Goal: Information Seeking & Learning: Learn about a topic

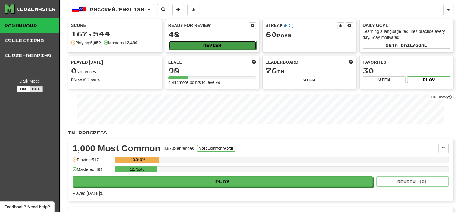
click at [224, 43] on button "Review" at bounding box center [213, 45] width 88 height 9
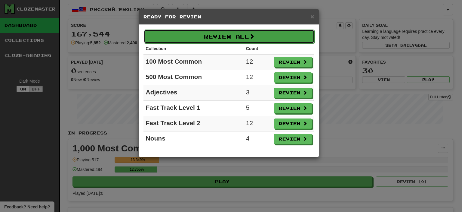
click at [242, 37] on button "Review All" at bounding box center [229, 36] width 171 height 14
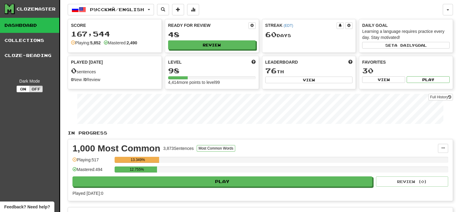
select select "**"
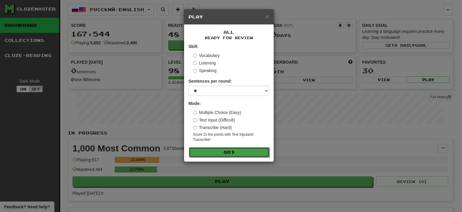
click at [238, 150] on button "Go" at bounding box center [229, 152] width 81 height 10
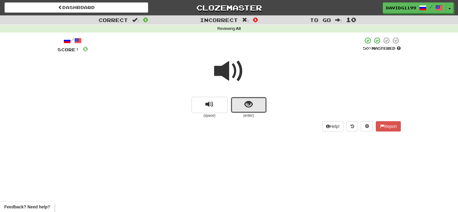
click at [242, 104] on button "show sentence" at bounding box center [249, 105] width 36 height 16
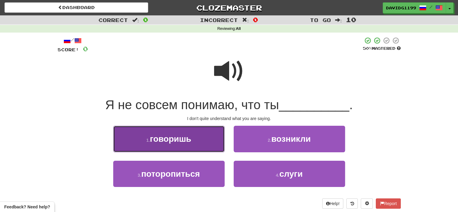
click at [203, 143] on button "1 . говоришь" at bounding box center [168, 138] width 111 height 26
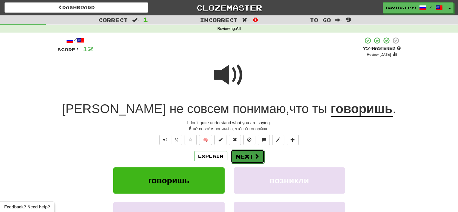
click at [247, 156] on button "Next" at bounding box center [248, 156] width 34 height 14
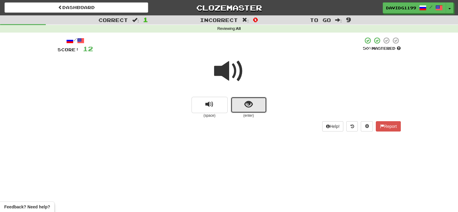
click at [238, 103] on button "show sentence" at bounding box center [249, 105] width 36 height 16
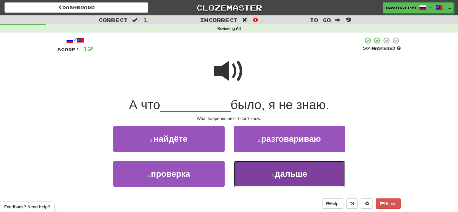
click at [265, 174] on button "4 . дальше" at bounding box center [289, 173] width 111 height 26
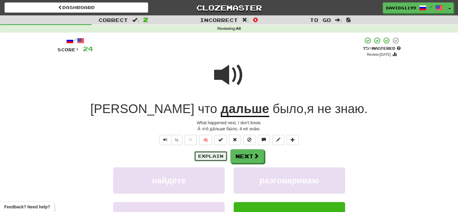
click at [207, 155] on button "Explain" at bounding box center [210, 156] width 33 height 10
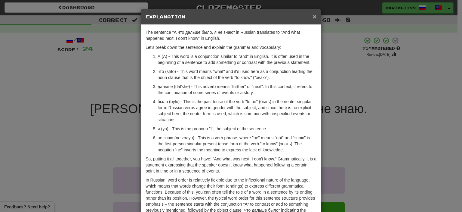
click at [313, 15] on span "×" at bounding box center [315, 16] width 4 height 7
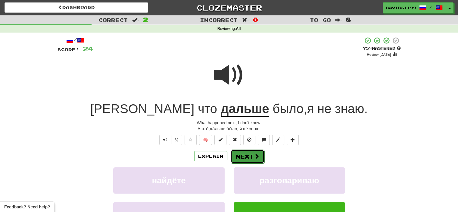
click at [248, 154] on button "Next" at bounding box center [248, 156] width 34 height 14
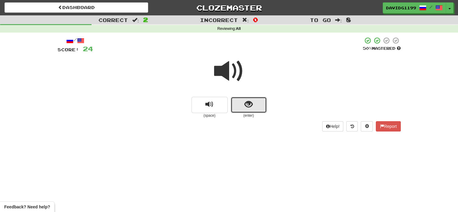
click at [244, 107] on span "show sentence" at bounding box center [248, 104] width 8 height 8
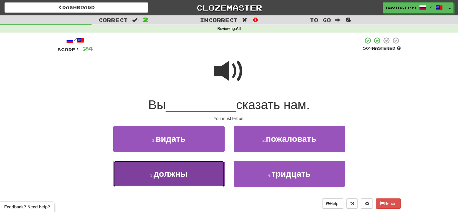
click at [197, 171] on button "3 . должны" at bounding box center [168, 173] width 111 height 26
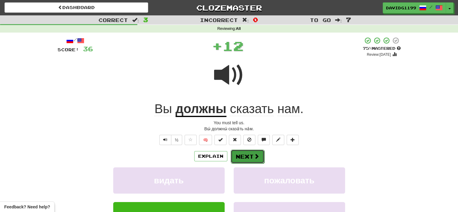
click at [242, 154] on button "Next" at bounding box center [248, 156] width 34 height 14
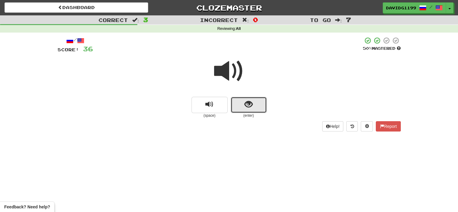
click at [239, 103] on button "show sentence" at bounding box center [249, 105] width 36 height 16
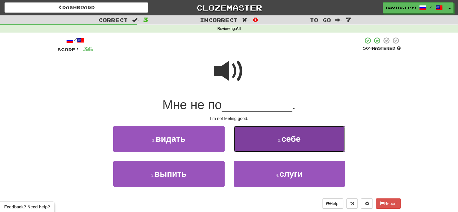
click at [278, 140] on small "2 ." at bounding box center [280, 140] width 4 height 5
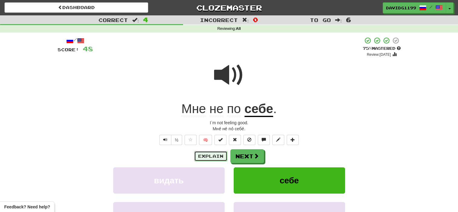
click at [212, 155] on button "Explain" at bounding box center [210, 156] width 33 height 10
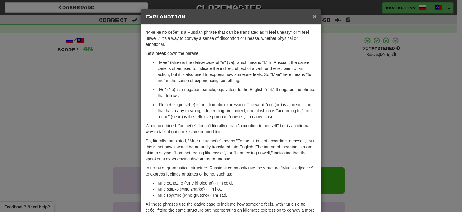
click at [313, 15] on span "×" at bounding box center [315, 16] width 4 height 7
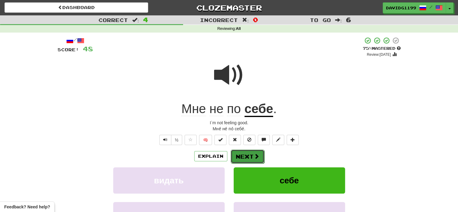
click at [252, 155] on button "Next" at bounding box center [248, 156] width 34 height 14
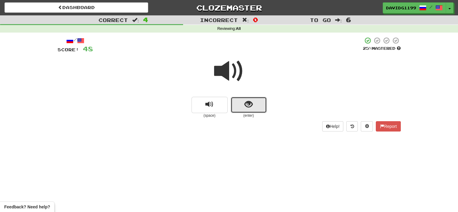
click at [237, 105] on button "show sentence" at bounding box center [249, 105] width 36 height 16
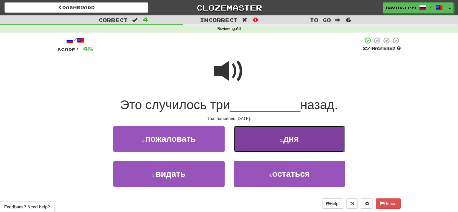
click at [274, 143] on button "2 . дня" at bounding box center [289, 138] width 111 height 26
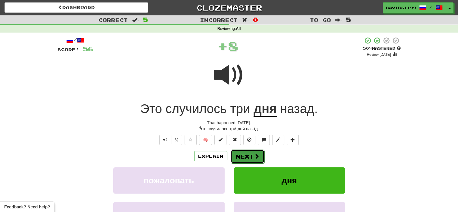
click at [249, 153] on button "Next" at bounding box center [248, 156] width 34 height 14
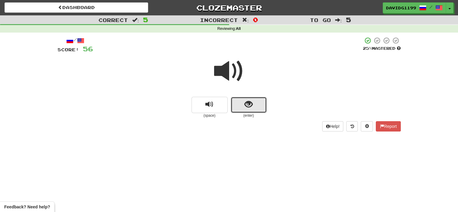
click at [243, 104] on button "show sentence" at bounding box center [249, 105] width 36 height 16
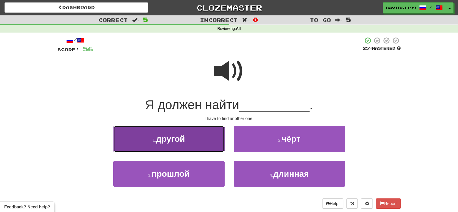
click at [206, 141] on button "1 . другой" at bounding box center [168, 138] width 111 height 26
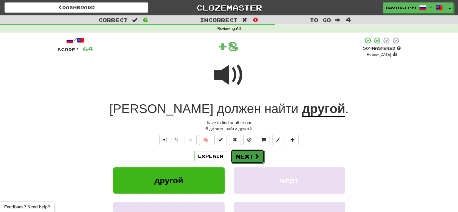
click at [250, 157] on button "Next" at bounding box center [248, 156] width 34 height 14
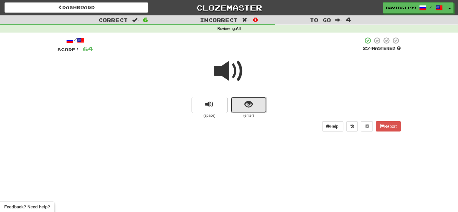
click at [238, 107] on button "show sentence" at bounding box center [249, 105] width 36 height 16
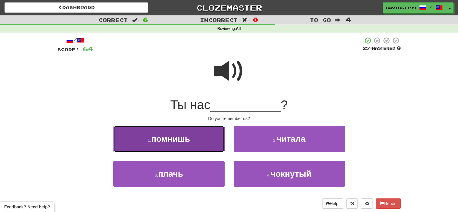
click at [200, 145] on button "1 . помнишь" at bounding box center [168, 138] width 111 height 26
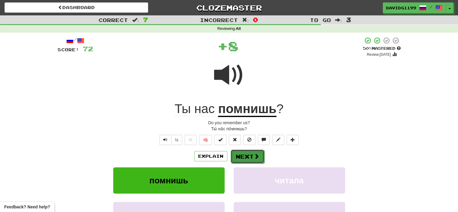
click at [247, 158] on button "Next" at bounding box center [248, 156] width 34 height 14
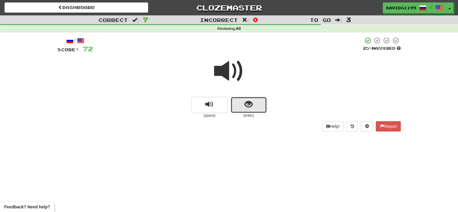
click at [236, 103] on button "show sentence" at bounding box center [249, 105] width 36 height 16
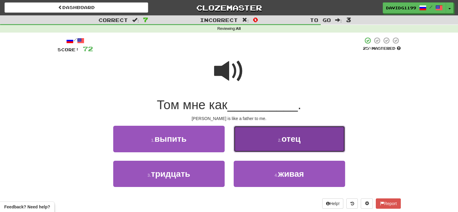
click at [270, 139] on button "2 . отец" at bounding box center [289, 138] width 111 height 26
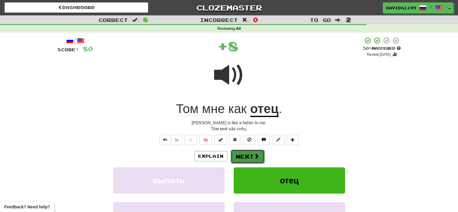
click at [248, 153] on button "Next" at bounding box center [248, 156] width 34 height 14
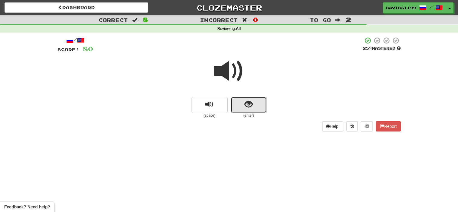
click at [236, 104] on button "show sentence" at bounding box center [249, 105] width 36 height 16
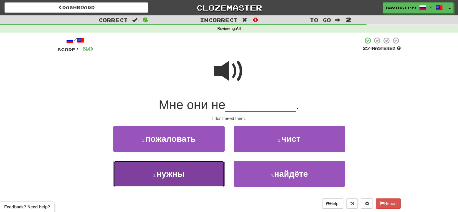
click at [208, 172] on button "3 . нужны" at bounding box center [168, 173] width 111 height 26
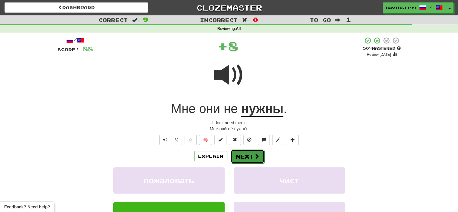
click at [246, 158] on button "Next" at bounding box center [248, 156] width 34 height 14
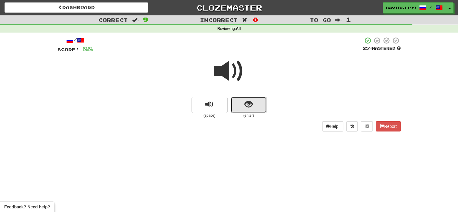
click at [237, 106] on button "show sentence" at bounding box center [249, 105] width 36 height 16
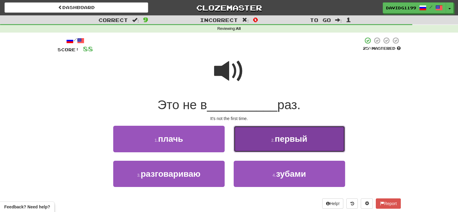
click at [257, 140] on button "2 . первый" at bounding box center [289, 138] width 111 height 26
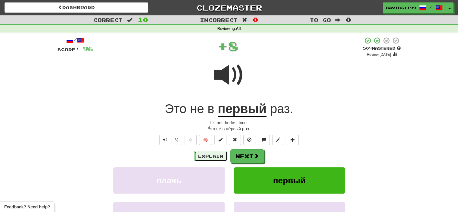
click at [215, 154] on button "Explain" at bounding box center [210, 156] width 33 height 10
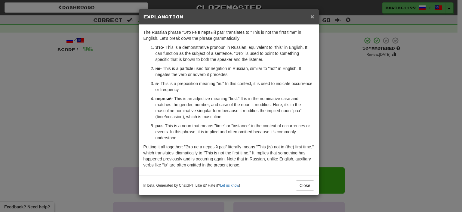
click at [312, 15] on span "×" at bounding box center [313, 16] width 4 height 7
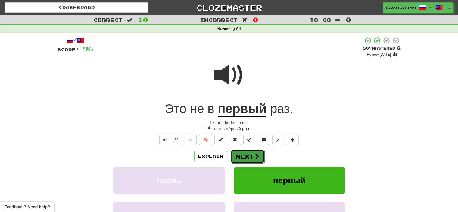
click at [254, 155] on span at bounding box center [256, 155] width 5 height 5
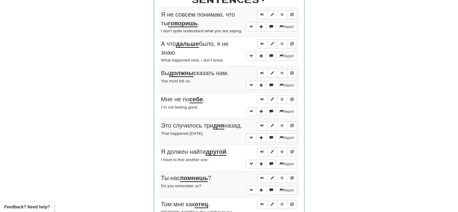
scroll to position [242, 0]
click at [263, 13] on span "Sentence controls" at bounding box center [262, 15] width 4 height 4
click at [261, 43] on span "Sentence controls" at bounding box center [262, 44] width 4 height 4
click at [262, 71] on span "Sentence controls" at bounding box center [262, 73] width 4 height 4
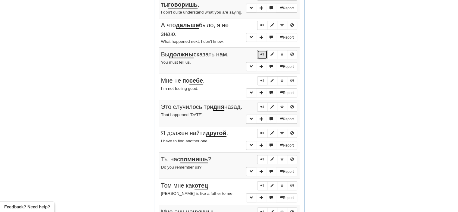
scroll to position [261, 0]
click at [262, 79] on span "Sentence controls" at bounding box center [262, 80] width 4 height 4
click at [260, 104] on button "Sentence controls" at bounding box center [262, 106] width 10 height 9
click at [261, 133] on span "Sentence controls" at bounding box center [262, 133] width 4 height 4
click at [262, 159] on span "Sentence controls" at bounding box center [262, 159] width 4 height 4
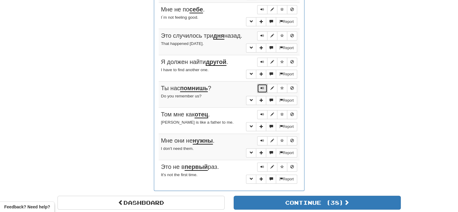
scroll to position [334, 0]
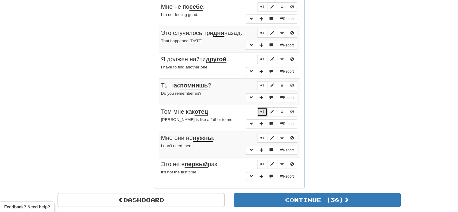
click at [262, 111] on span "Sentence controls" at bounding box center [262, 112] width 4 height 4
click at [260, 110] on span "Sentence controls" at bounding box center [262, 112] width 4 height 4
click at [260, 137] on button "Sentence controls" at bounding box center [262, 137] width 10 height 9
click at [261, 162] on span "Sentence controls" at bounding box center [262, 164] width 4 height 4
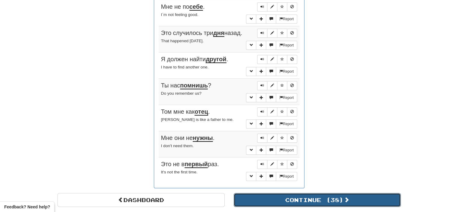
click at [271, 196] on button "Continue ( 38 )" at bounding box center [317, 200] width 167 height 14
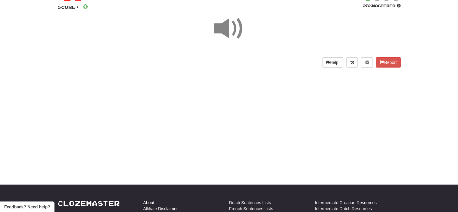
scroll to position [42, 0]
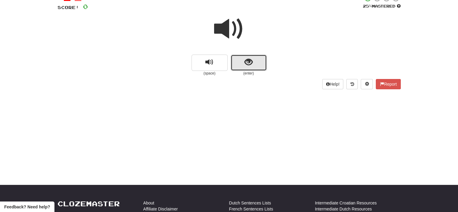
click at [237, 60] on button "show sentence" at bounding box center [249, 62] width 36 height 16
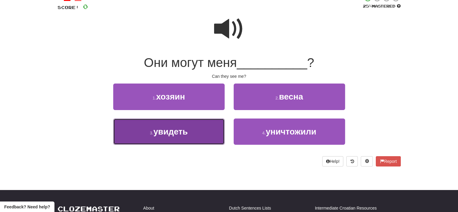
click at [199, 130] on button "3 . увидеть" at bounding box center [168, 131] width 111 height 26
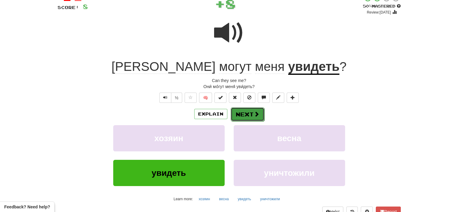
click at [245, 112] on button "Next" at bounding box center [248, 114] width 34 height 14
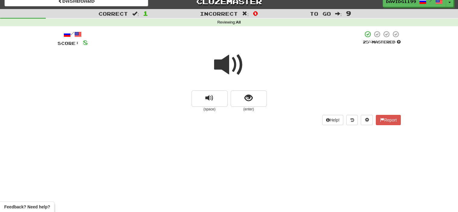
scroll to position [6, 0]
click at [237, 99] on button "show sentence" at bounding box center [249, 99] width 36 height 16
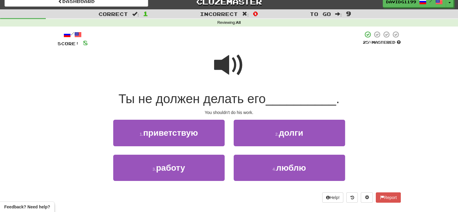
click at [233, 66] on span at bounding box center [229, 65] width 30 height 30
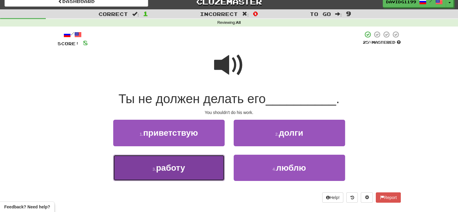
click at [202, 171] on button "3 . работу" at bounding box center [168, 167] width 111 height 26
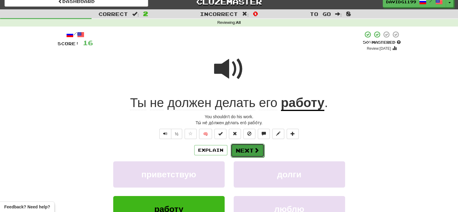
click at [254, 146] on button "Next" at bounding box center [248, 150] width 34 height 14
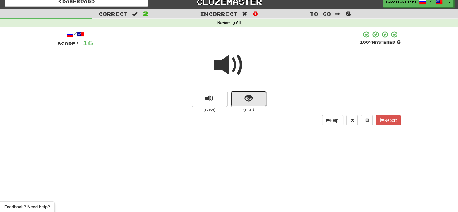
click at [237, 99] on button "show sentence" at bounding box center [249, 99] width 36 height 16
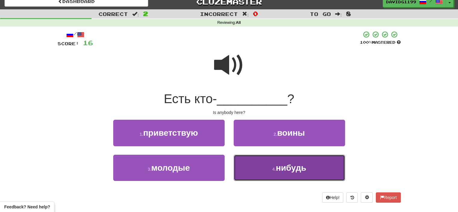
click at [268, 168] on button "4 . нибудь" at bounding box center [289, 167] width 111 height 26
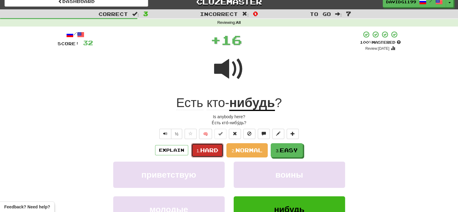
click at [213, 149] on span "Hard" at bounding box center [209, 150] width 18 height 7
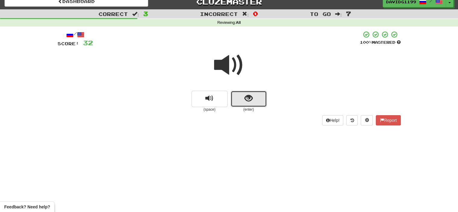
click at [242, 100] on button "show sentence" at bounding box center [249, 99] width 36 height 16
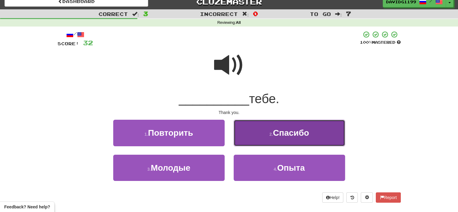
click at [262, 138] on button "2 . Спасибо" at bounding box center [289, 132] width 111 height 26
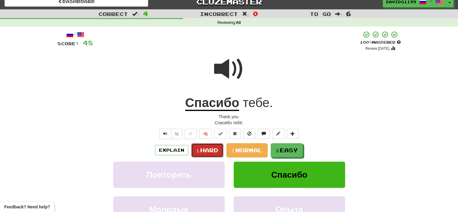
click at [208, 152] on span "Hard" at bounding box center [209, 150] width 18 height 7
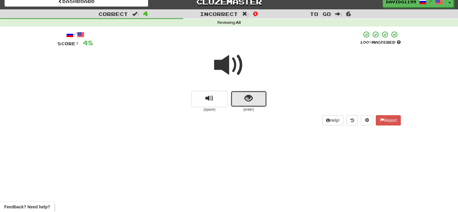
click at [246, 97] on span "show sentence" at bounding box center [248, 98] width 8 height 8
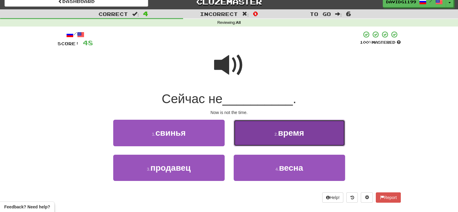
click at [274, 133] on small "2 ." at bounding box center [276, 134] width 4 height 5
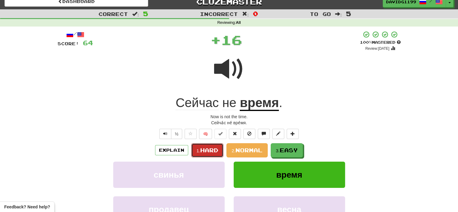
click at [215, 149] on span "Hard" at bounding box center [209, 150] width 18 height 7
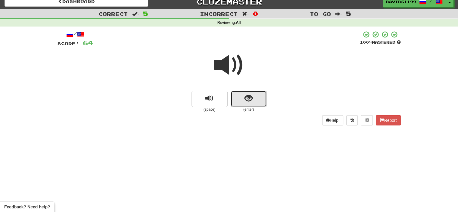
click at [240, 98] on button "show sentence" at bounding box center [249, 99] width 36 height 16
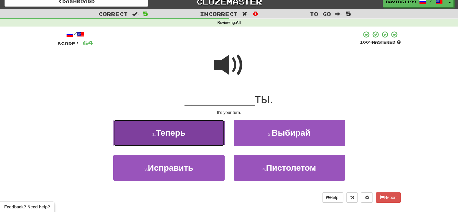
click at [203, 137] on button "1 . Теперь" at bounding box center [168, 132] width 111 height 26
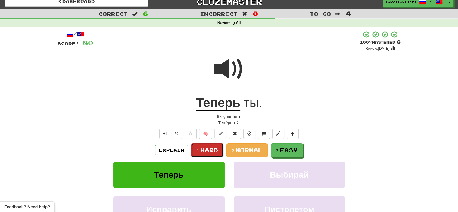
click at [218, 149] on button "1. Hard" at bounding box center [207, 150] width 32 height 14
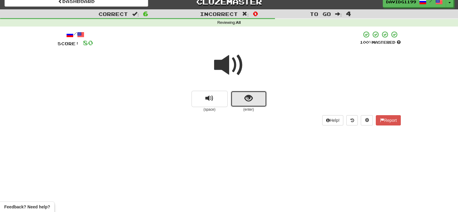
click at [237, 103] on button "show sentence" at bounding box center [249, 99] width 36 height 16
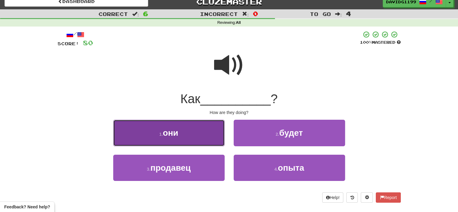
click at [196, 137] on button "1 . они" at bounding box center [168, 132] width 111 height 26
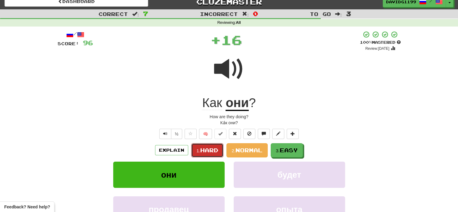
click at [209, 147] on span "Hard" at bounding box center [209, 150] width 18 height 7
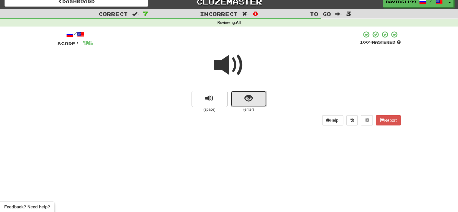
click at [238, 101] on button "show sentence" at bounding box center [249, 99] width 36 height 16
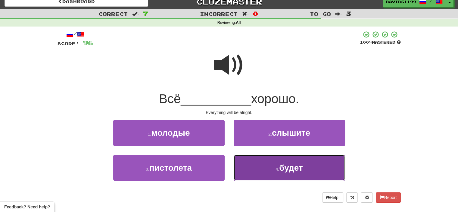
click at [252, 163] on button "4 . будет" at bounding box center [289, 167] width 111 height 26
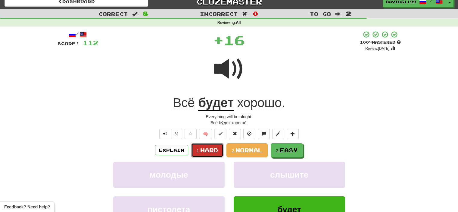
click at [209, 149] on span "Hard" at bounding box center [209, 150] width 18 height 7
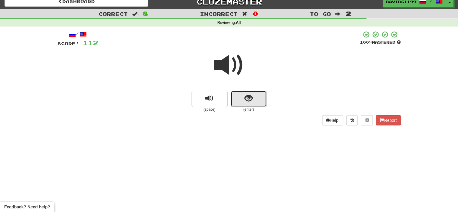
click at [238, 101] on button "show sentence" at bounding box center [249, 99] width 36 height 16
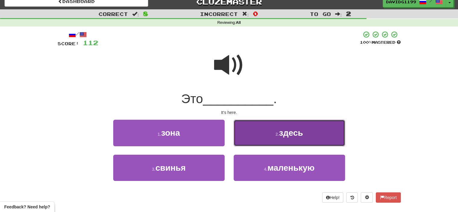
click at [262, 133] on button "2 . здесь" at bounding box center [289, 132] width 111 height 26
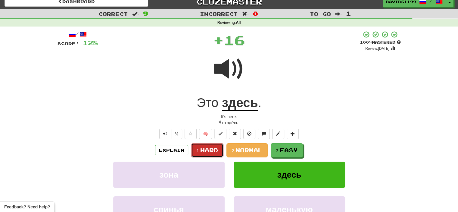
click at [208, 152] on span "Hard" at bounding box center [209, 150] width 18 height 7
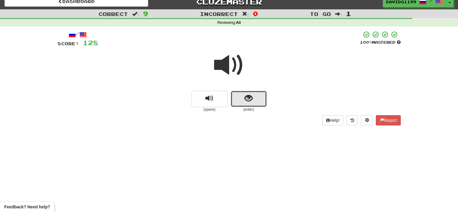
click at [236, 101] on button "show sentence" at bounding box center [249, 99] width 36 height 16
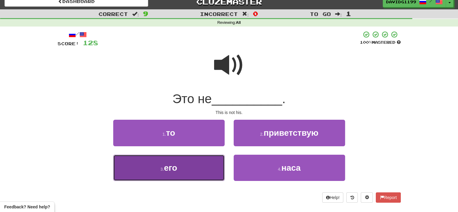
click at [204, 169] on button "3 . его" at bounding box center [168, 167] width 111 height 26
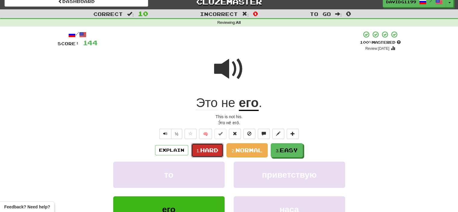
click at [206, 149] on span "Hard" at bounding box center [209, 150] width 18 height 7
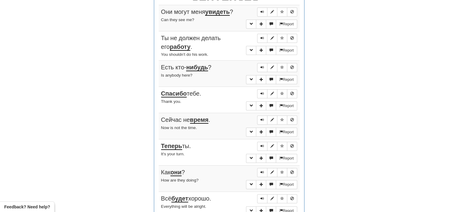
scroll to position [244, 0]
click at [253, 131] on button "More sentence controls" at bounding box center [251, 132] width 10 height 9
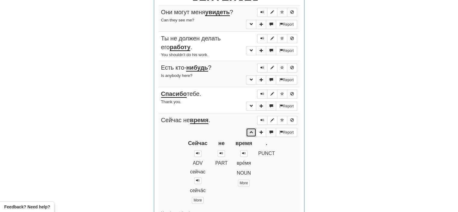
click at [251, 131] on span "More sentence controls" at bounding box center [251, 132] width 4 height 4
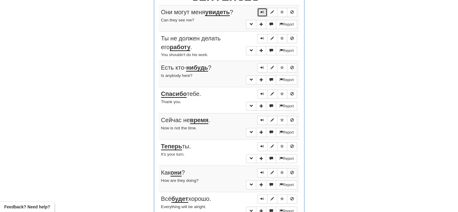
click at [261, 10] on span "Sentence controls" at bounding box center [262, 12] width 4 height 4
click at [262, 37] on span "Sentence controls" at bounding box center [262, 38] width 4 height 4
click at [263, 66] on span "Sentence controls" at bounding box center [262, 68] width 4 height 4
click at [262, 92] on span "Sentence controls" at bounding box center [262, 94] width 4 height 4
click at [264, 117] on button "Sentence controls" at bounding box center [262, 120] width 10 height 9
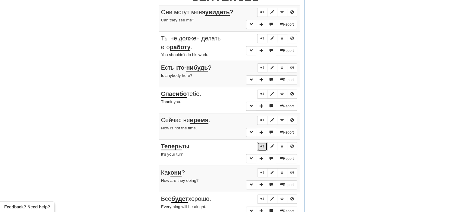
click at [262, 144] on span "Sentence controls" at bounding box center [262, 146] width 4 height 4
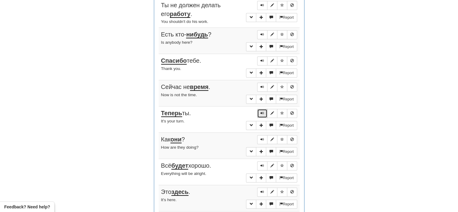
scroll to position [278, 0]
click at [261, 137] on span "Sentence controls" at bounding box center [262, 139] width 4 height 4
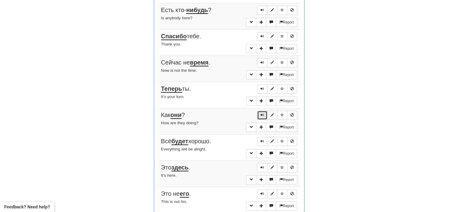
scroll to position [302, 0]
click at [261, 139] on span "Sentence controls" at bounding box center [262, 141] width 4 height 4
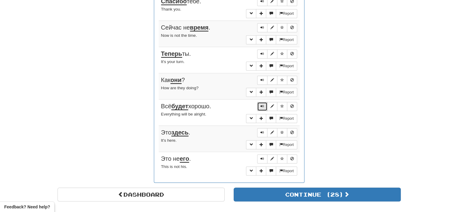
scroll to position [337, 0]
click at [265, 130] on button "Sentence controls" at bounding box center [262, 132] width 10 height 9
click at [264, 156] on span "Sentence controls" at bounding box center [262, 158] width 4 height 4
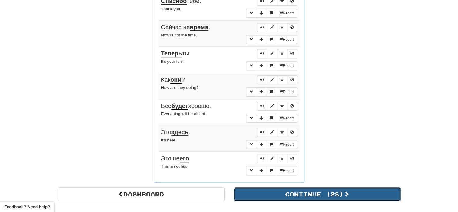
click at [271, 190] on button "Continue ( 28 )" at bounding box center [317, 194] width 167 height 14
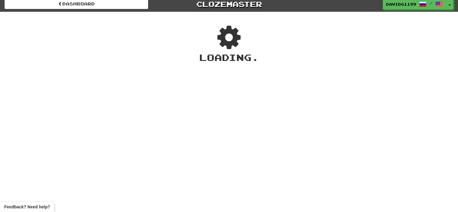
scroll to position [0, 0]
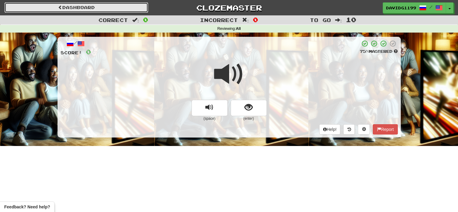
click at [88, 5] on link "Dashboard" at bounding box center [77, 7] width 144 height 10
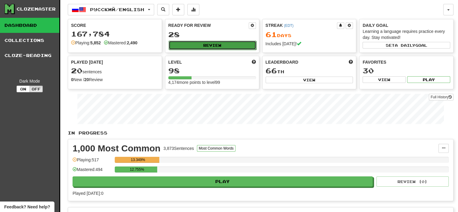
click at [205, 44] on button "Review" at bounding box center [213, 45] width 88 height 9
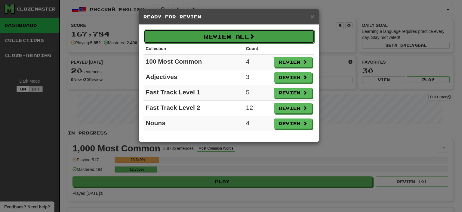
click at [220, 37] on button "Review All" at bounding box center [229, 36] width 171 height 14
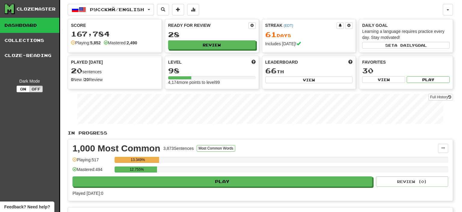
select select "**"
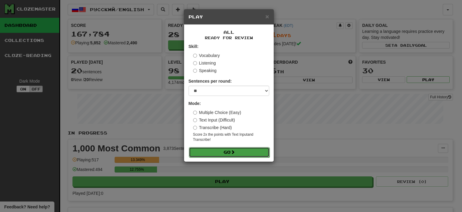
click at [227, 150] on button "Go" at bounding box center [229, 152] width 81 height 10
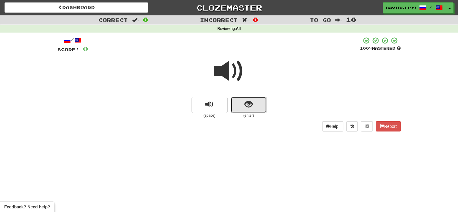
click at [234, 101] on button "show sentence" at bounding box center [249, 105] width 36 height 16
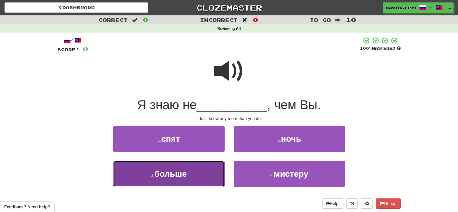
click at [208, 175] on button "3 . больше" at bounding box center [168, 173] width 111 height 26
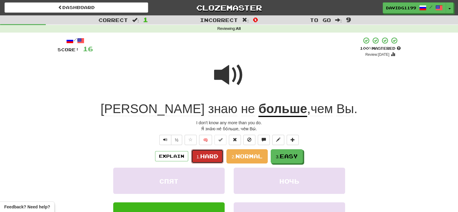
click at [208, 155] on span "Hard" at bounding box center [209, 156] width 18 height 7
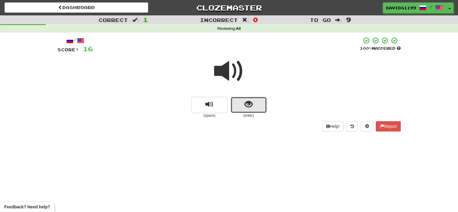
click at [237, 104] on button "show sentence" at bounding box center [249, 105] width 36 height 16
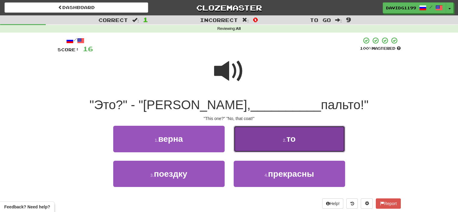
click at [263, 139] on button "2 . то" at bounding box center [289, 138] width 111 height 26
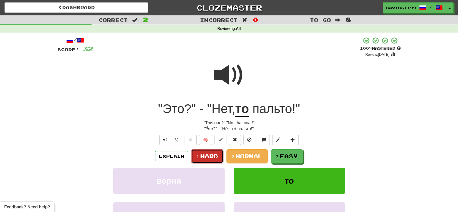
click at [215, 154] on span "Hard" at bounding box center [209, 156] width 18 height 7
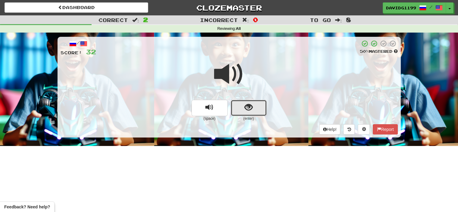
click at [241, 107] on button "show sentence" at bounding box center [249, 108] width 36 height 16
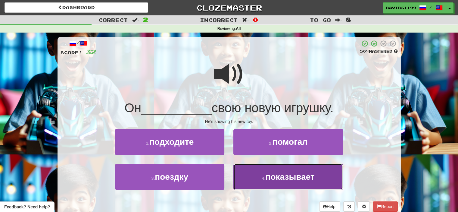
click at [272, 177] on span "показывает" at bounding box center [289, 176] width 49 height 9
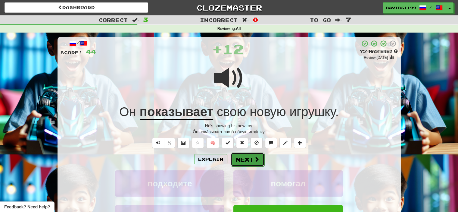
click at [249, 160] on button "Next" at bounding box center [248, 159] width 34 height 14
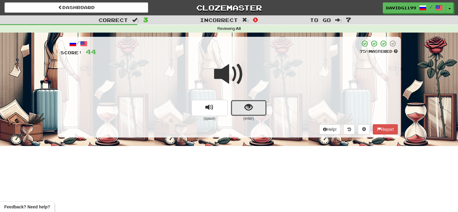
click at [246, 110] on span "show sentence" at bounding box center [248, 107] width 8 height 8
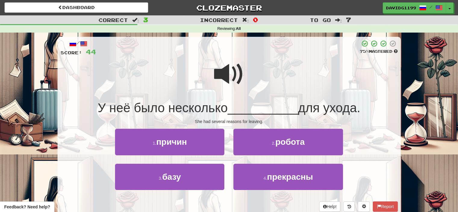
click at [232, 73] on span at bounding box center [229, 74] width 30 height 30
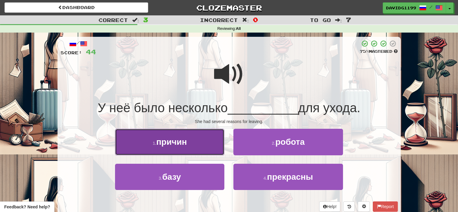
click at [208, 141] on button "1 . причин" at bounding box center [169, 141] width 109 height 26
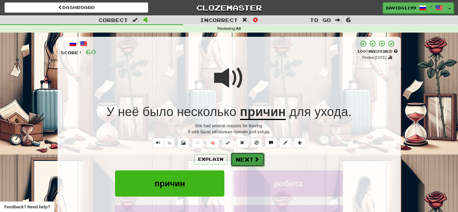
click at [250, 160] on button "Next" at bounding box center [248, 159] width 34 height 14
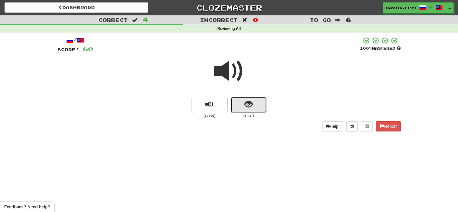
click at [236, 100] on button "show sentence" at bounding box center [249, 105] width 36 height 16
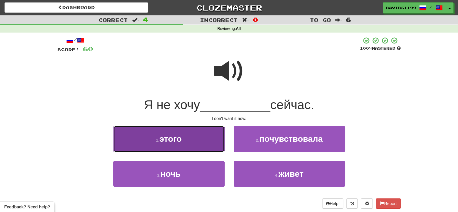
click at [208, 147] on button "1 . этого" at bounding box center [168, 138] width 111 height 26
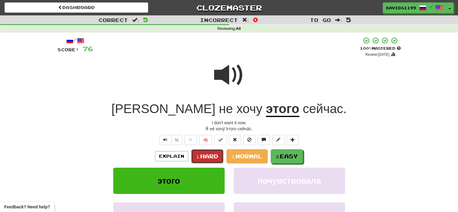
click at [211, 155] on span "Hard" at bounding box center [209, 156] width 18 height 7
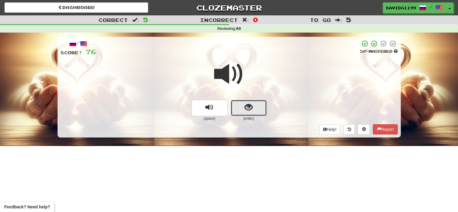
click at [241, 108] on button "show sentence" at bounding box center [249, 108] width 36 height 16
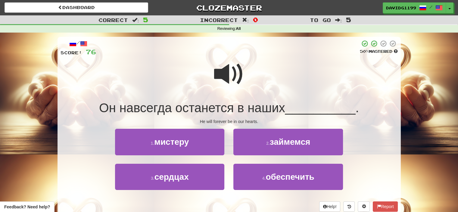
click at [226, 77] on span at bounding box center [229, 74] width 30 height 30
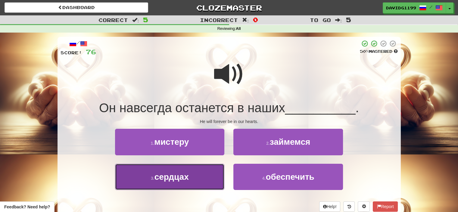
click at [208, 176] on button "3 . сердцах" at bounding box center [169, 176] width 109 height 26
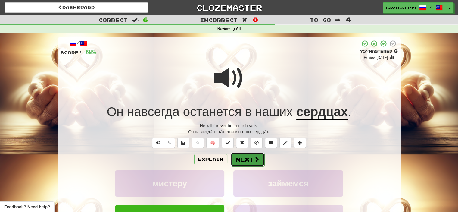
click at [252, 159] on button "Next" at bounding box center [248, 159] width 34 height 14
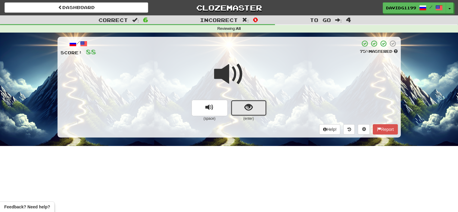
click at [236, 106] on button "show sentence" at bounding box center [249, 108] width 36 height 16
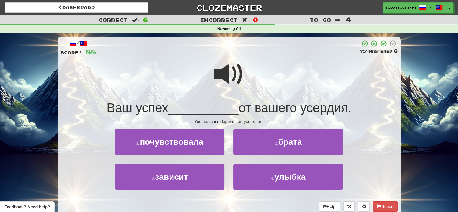
click at [231, 74] on span at bounding box center [229, 74] width 30 height 30
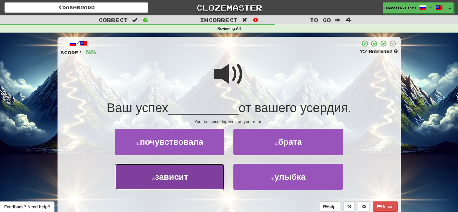
click at [201, 176] on button "3 . зависит" at bounding box center [169, 176] width 109 height 26
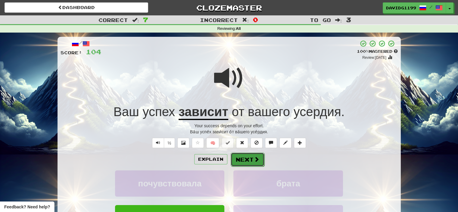
click at [249, 158] on button "Next" at bounding box center [248, 159] width 34 height 14
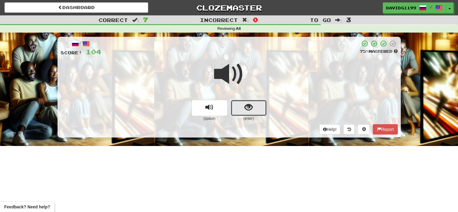
click at [241, 110] on button "show sentence" at bounding box center [249, 108] width 36 height 16
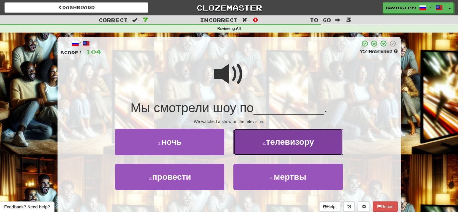
click at [266, 145] on small "2 ." at bounding box center [264, 143] width 4 height 5
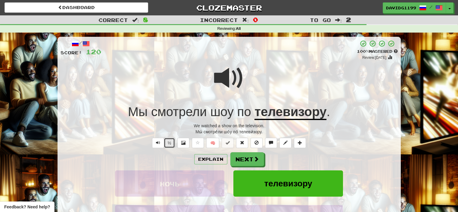
click at [171, 143] on button "½" at bounding box center [169, 143] width 11 height 10
click at [252, 156] on button "Next" at bounding box center [248, 159] width 34 height 14
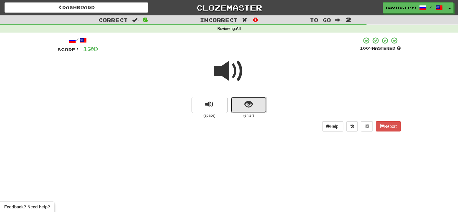
click at [240, 104] on button "show sentence" at bounding box center [249, 105] width 36 height 16
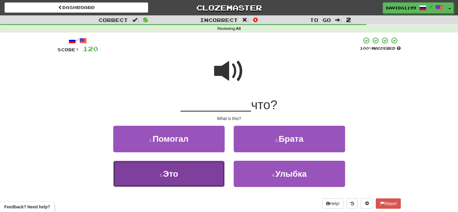
click at [197, 173] on button "3 . Это" at bounding box center [168, 173] width 111 height 26
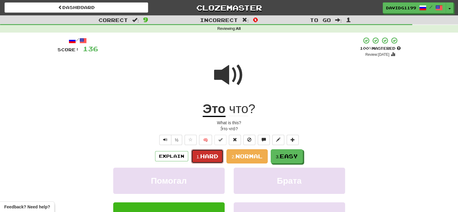
click at [211, 155] on span "Hard" at bounding box center [209, 156] width 18 height 7
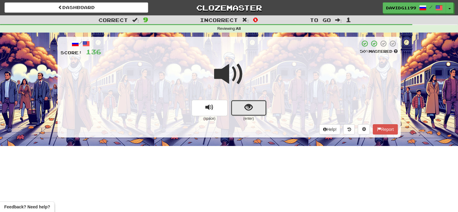
click at [240, 107] on button "show sentence" at bounding box center [249, 108] width 36 height 16
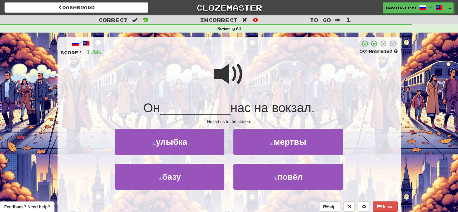
click at [227, 73] on span at bounding box center [229, 74] width 30 height 30
click at [228, 66] on span at bounding box center [229, 74] width 30 height 30
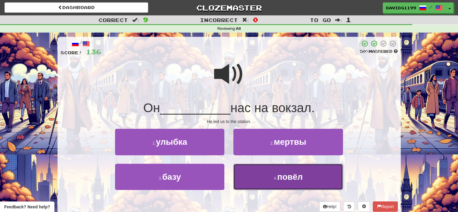
click at [292, 176] on span "повёл" at bounding box center [290, 176] width 26 height 9
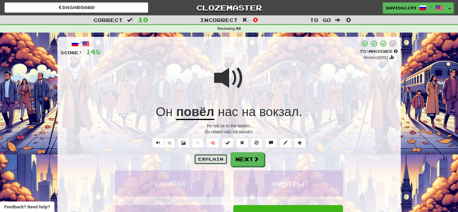
click at [215, 160] on button "Explain" at bounding box center [210, 159] width 33 height 10
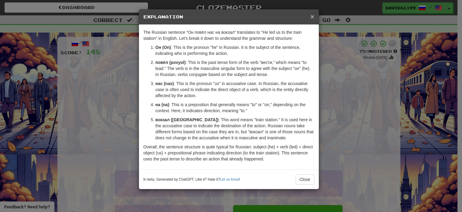
click at [311, 14] on span "×" at bounding box center [313, 16] width 4 height 7
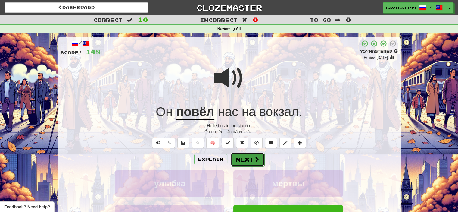
click at [249, 157] on button "Next" at bounding box center [248, 159] width 34 height 14
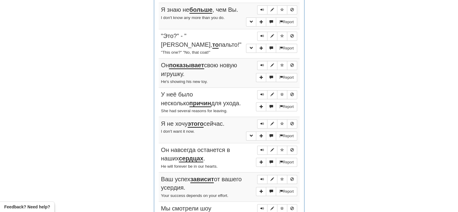
scroll to position [250, 0]
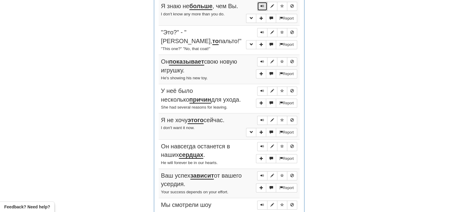
click at [262, 5] on span "Sentence controls" at bounding box center [262, 6] width 4 height 4
click at [262, 30] on span "Sentence controls" at bounding box center [262, 32] width 4 height 4
click at [261, 60] on span "Sentence controls" at bounding box center [262, 62] width 4 height 4
click at [262, 89] on span "Sentence controls" at bounding box center [262, 91] width 4 height 4
click at [262, 118] on span "Sentence controls" at bounding box center [262, 120] width 4 height 4
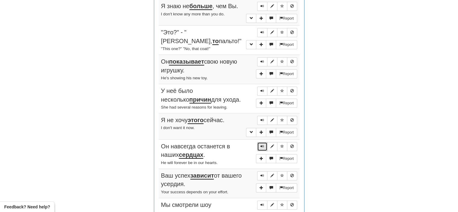
click at [262, 144] on span "Sentence controls" at bounding box center [262, 146] width 4 height 4
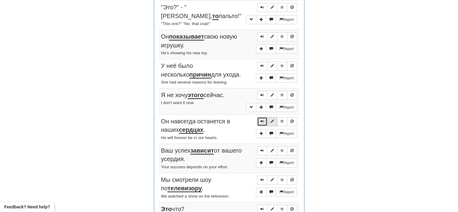
scroll to position [276, 0]
click at [262, 148] on span "Sentence controls" at bounding box center [262, 150] width 4 height 4
click at [260, 176] on button "Sentence controls" at bounding box center [262, 179] width 10 height 9
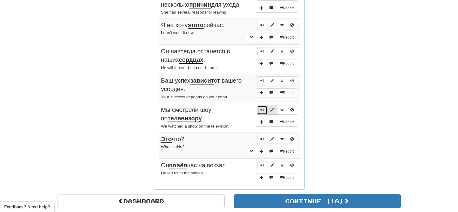
scroll to position [351, 0]
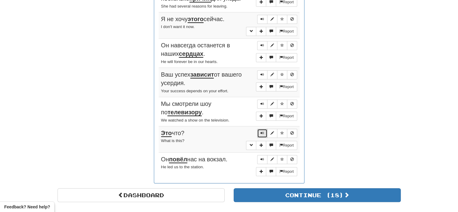
click at [262, 130] on button "Sentence controls" at bounding box center [262, 132] width 10 height 9
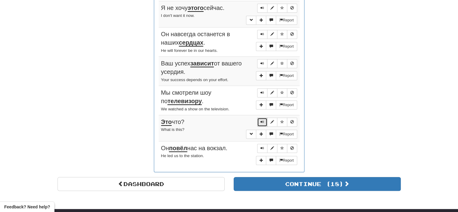
scroll to position [367, 0]
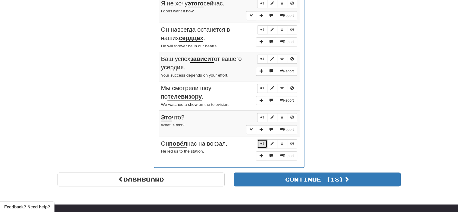
click at [261, 141] on span "Sentence controls" at bounding box center [262, 143] width 4 height 4
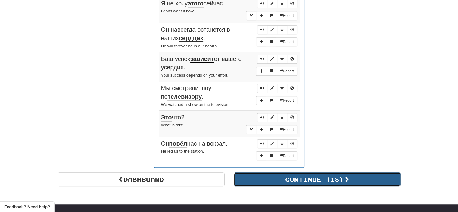
click at [284, 174] on button "Continue ( 18 )" at bounding box center [317, 179] width 167 height 14
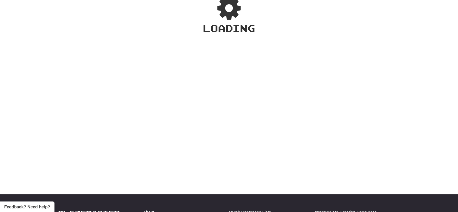
scroll to position [0, 0]
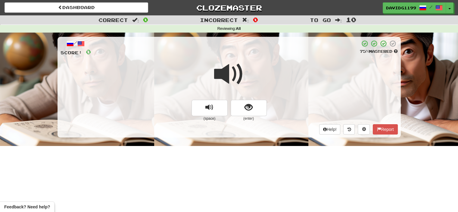
click at [233, 75] on span at bounding box center [229, 74] width 30 height 30
click at [243, 108] on button "show sentence" at bounding box center [249, 108] width 36 height 16
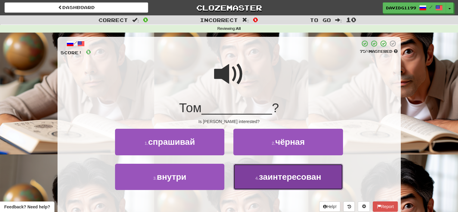
click at [272, 176] on span "заинтересован" at bounding box center [290, 176] width 62 height 9
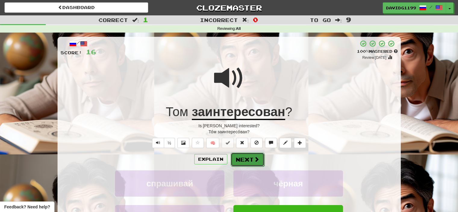
click at [250, 159] on button "Next" at bounding box center [248, 159] width 34 height 14
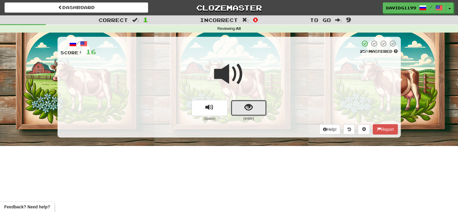
click at [243, 109] on button "show sentence" at bounding box center [249, 108] width 36 height 16
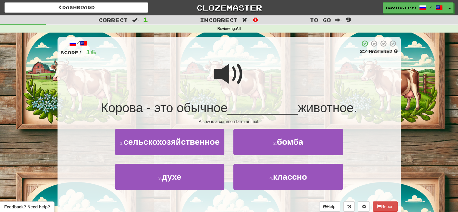
click at [234, 70] on span at bounding box center [229, 74] width 30 height 30
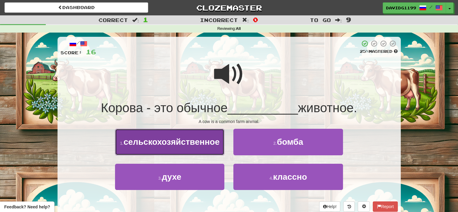
click at [195, 141] on span "сельскохозяйственное" at bounding box center [171, 141] width 96 height 9
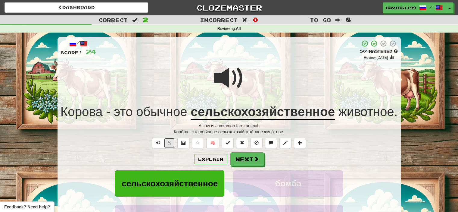
click at [168, 144] on button "½" at bounding box center [169, 143] width 11 height 10
drag, startPoint x: 168, startPoint y: 144, endPoint x: 182, endPoint y: 125, distance: 24.0
click at [182, 125] on div "/ Score: 24 + 8 50 % Mastered Review: 2025-08-27 Корова - это обычное сельскохо…" at bounding box center [228, 151] width 343 height 228
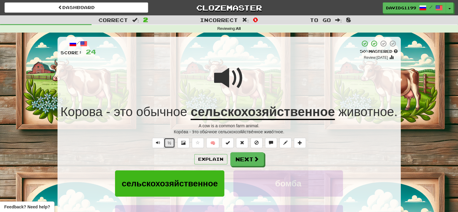
click at [170, 141] on button "½" at bounding box center [169, 143] width 11 height 10
click at [250, 159] on button "Next" at bounding box center [248, 159] width 34 height 14
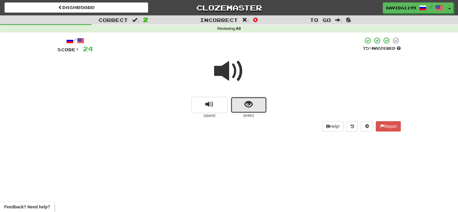
click at [239, 107] on button "show sentence" at bounding box center [249, 105] width 36 height 16
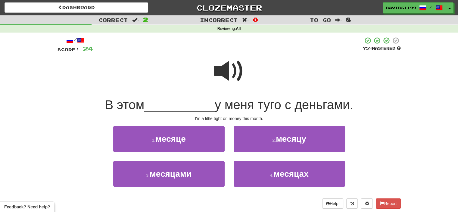
click at [227, 74] on span at bounding box center [229, 71] width 30 height 30
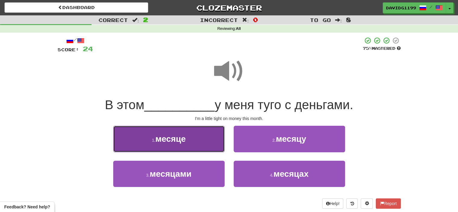
click at [192, 139] on button "1 . месяце" at bounding box center [168, 138] width 111 height 26
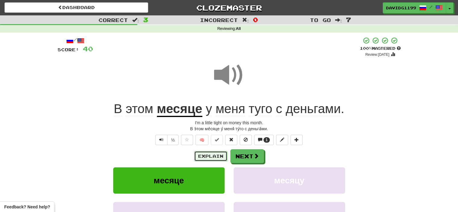
click at [213, 155] on button "Explain" at bounding box center [210, 156] width 33 height 10
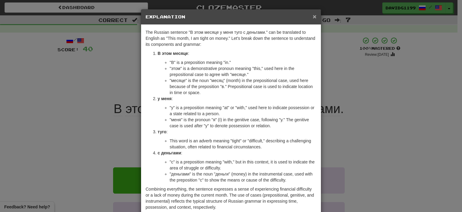
click at [314, 16] on span "×" at bounding box center [315, 16] width 4 height 7
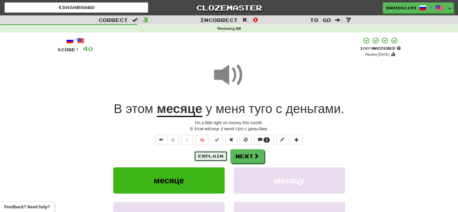
click at [214, 156] on button "Explain" at bounding box center [210, 156] width 33 height 10
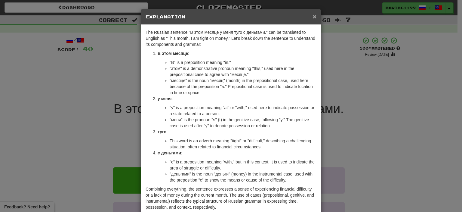
click at [313, 16] on span "×" at bounding box center [315, 16] width 4 height 7
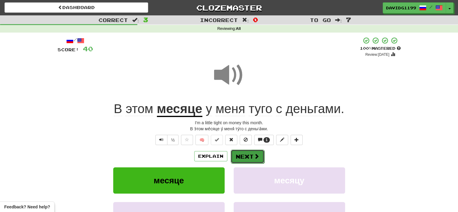
click at [246, 156] on button "Next" at bounding box center [248, 156] width 34 height 14
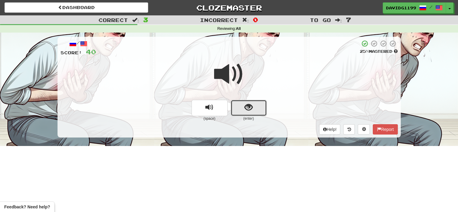
click at [240, 107] on button "show sentence" at bounding box center [249, 108] width 36 height 16
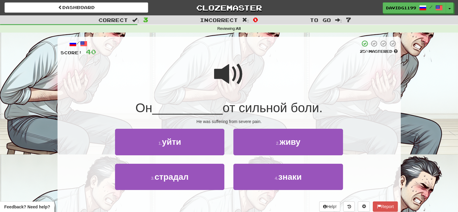
click at [231, 73] on span at bounding box center [229, 74] width 30 height 30
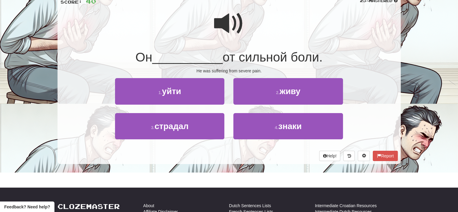
scroll to position [50, 0]
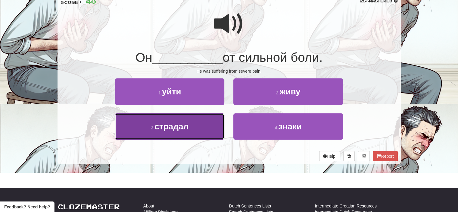
click at [206, 129] on button "3 . страдал" at bounding box center [169, 126] width 109 height 26
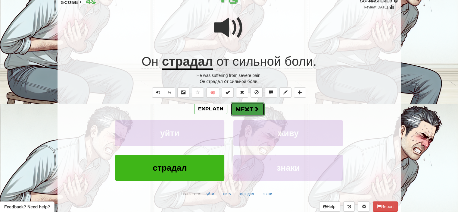
click at [244, 108] on button "Next" at bounding box center [248, 109] width 34 height 14
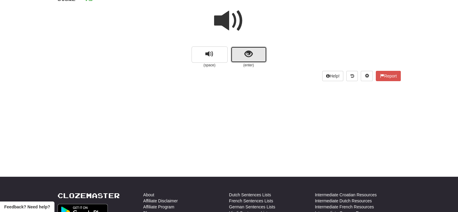
click at [237, 57] on button "show sentence" at bounding box center [249, 54] width 36 height 16
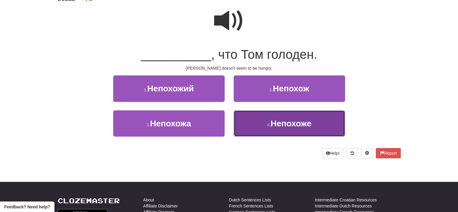
click at [276, 122] on span "Непохоже" at bounding box center [290, 123] width 41 height 9
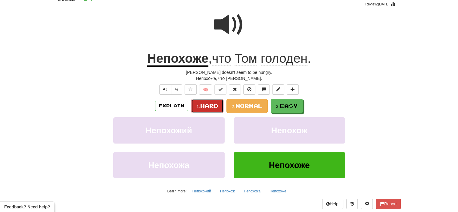
click at [215, 103] on span "Hard" at bounding box center [209, 105] width 18 height 7
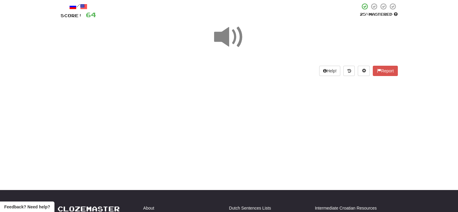
scroll to position [36, 0]
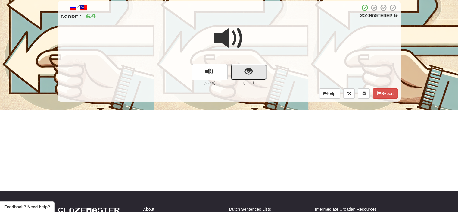
click at [249, 73] on span "show sentence" at bounding box center [248, 71] width 8 height 8
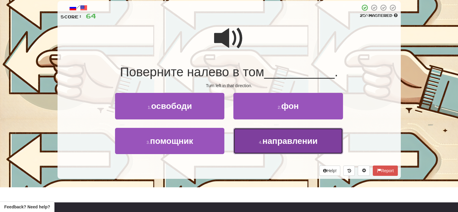
click at [276, 141] on span "направлении" at bounding box center [289, 140] width 55 height 9
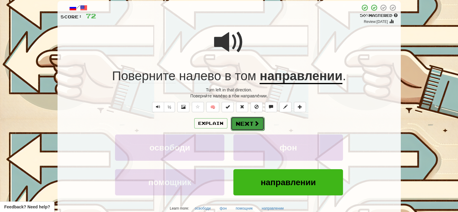
click at [244, 122] on button "Next" at bounding box center [248, 123] width 34 height 14
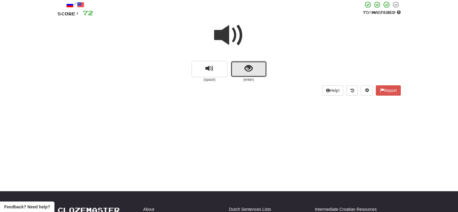
click at [237, 70] on button "show sentence" at bounding box center [249, 69] width 36 height 16
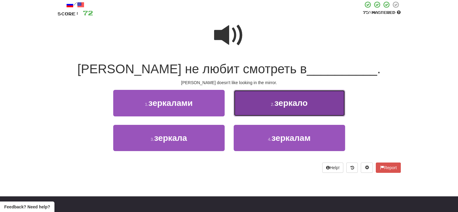
click at [266, 108] on button "2 . зеркало" at bounding box center [289, 103] width 111 height 26
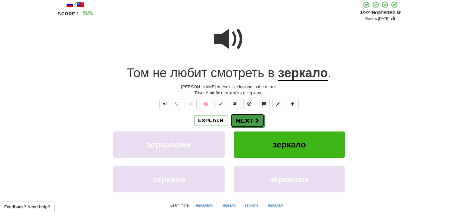
click at [247, 120] on button "Next" at bounding box center [248, 120] width 34 height 14
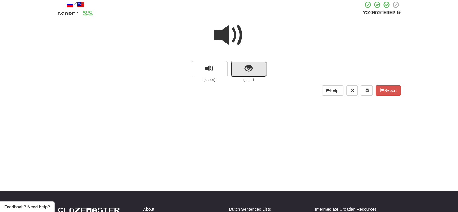
click at [264, 66] on button "show sentence" at bounding box center [249, 69] width 36 height 16
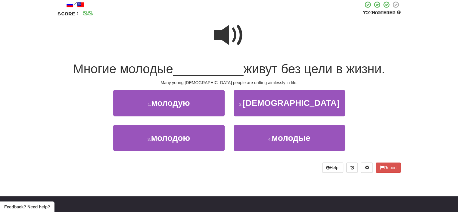
click at [225, 29] on span at bounding box center [229, 35] width 30 height 30
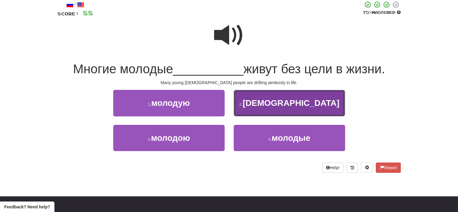
click at [267, 106] on button "2 . японцы" at bounding box center [289, 103] width 111 height 26
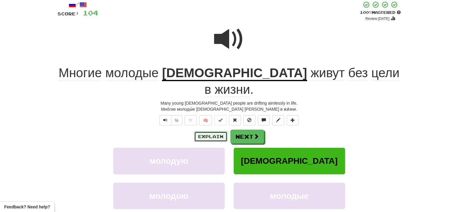
click at [213, 131] on button "Explain" at bounding box center [210, 136] width 33 height 10
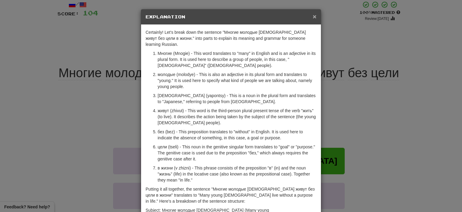
click at [313, 17] on span "×" at bounding box center [315, 16] width 4 height 7
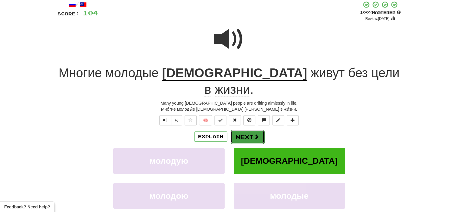
click at [248, 130] on button "Next" at bounding box center [248, 137] width 34 height 14
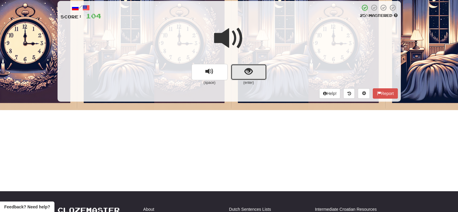
click at [240, 69] on button "show sentence" at bounding box center [249, 72] width 36 height 16
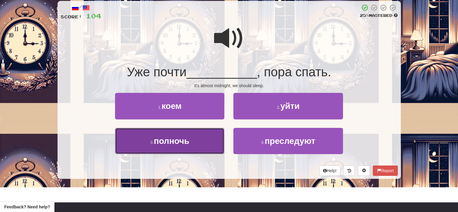
click at [202, 133] on button "3 . полночь" at bounding box center [169, 141] width 109 height 26
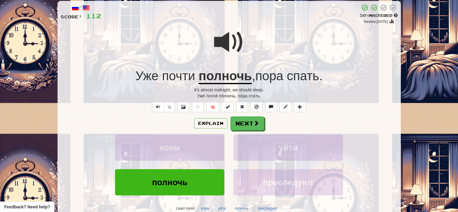
click at [202, 133] on div "Explain Next коем уйти полночь преследуют Learn more: коем уйти полночь преслед…" at bounding box center [228, 164] width 337 height 97
click at [242, 127] on button "Next" at bounding box center [248, 123] width 34 height 14
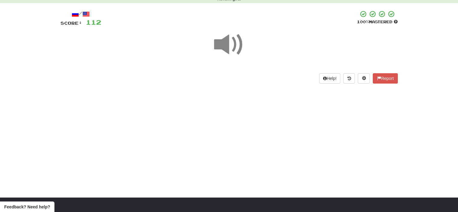
scroll to position [26, 0]
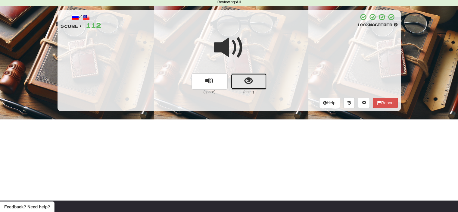
click at [237, 77] on button "show sentence" at bounding box center [249, 81] width 36 height 16
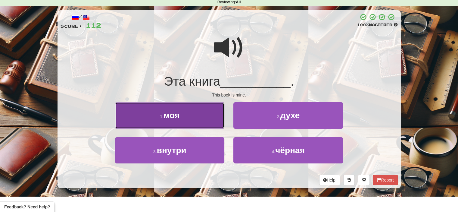
click at [204, 114] on button "1 . моя" at bounding box center [169, 115] width 109 height 26
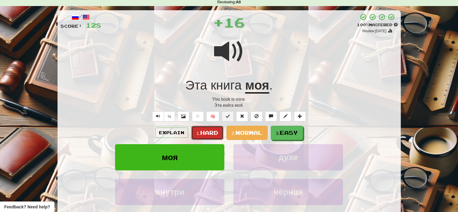
click at [202, 130] on span "Hard" at bounding box center [209, 132] width 18 height 7
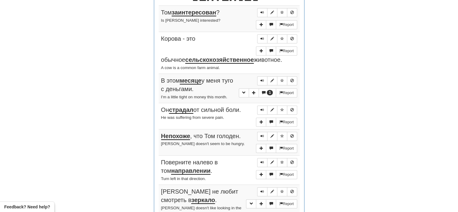
scroll to position [240, 0]
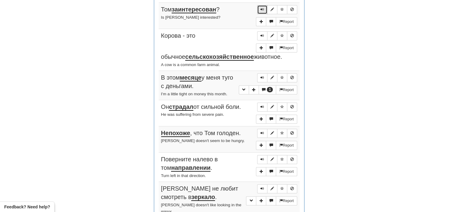
click at [262, 8] on span "Sentence controls" at bounding box center [262, 10] width 4 height 4
click at [260, 35] on button "Sentence controls" at bounding box center [262, 35] width 10 height 9
click at [261, 76] on span "Sentence controls" at bounding box center [262, 78] width 4 height 4
click at [262, 105] on span "Sentence controls" at bounding box center [262, 107] width 4 height 4
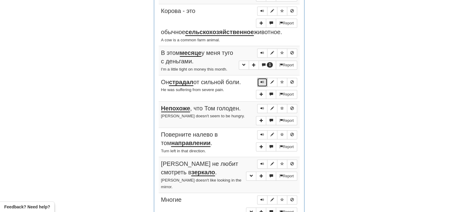
scroll to position [265, 0]
click at [262, 106] on span "Sentence controls" at bounding box center [262, 108] width 4 height 4
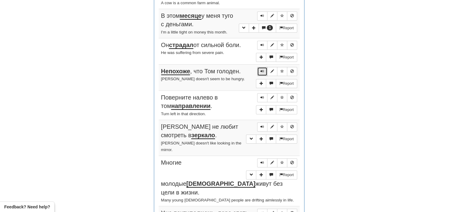
scroll to position [305, 0]
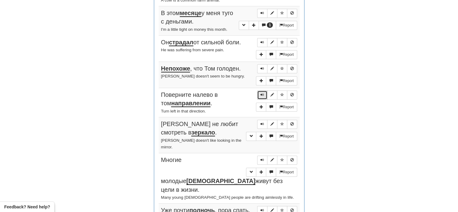
click at [264, 93] on span "Sentence controls" at bounding box center [262, 95] width 4 height 4
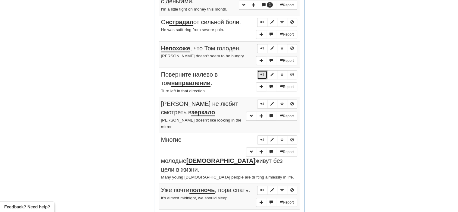
scroll to position [336, 0]
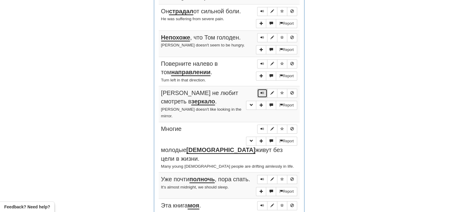
click at [260, 91] on span "Sentence controls" at bounding box center [262, 93] width 4 height 4
click at [262, 127] on span "Sentence controls" at bounding box center [262, 129] width 4 height 4
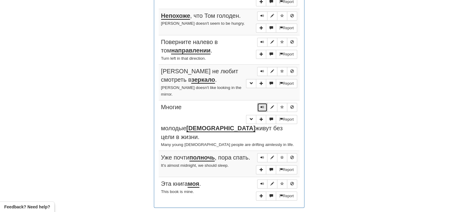
scroll to position [367, 0]
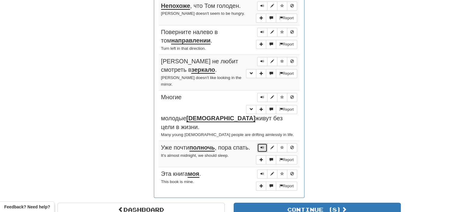
click at [262, 145] on span "Sentence controls" at bounding box center [262, 147] width 4 height 4
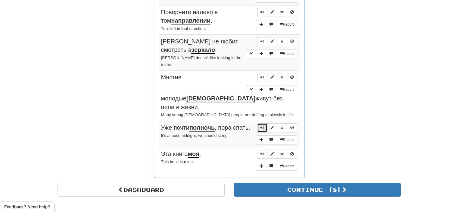
scroll to position [387, 0]
click at [262, 151] on span "Sentence controls" at bounding box center [262, 153] width 4 height 4
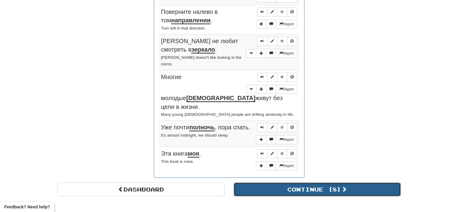
click at [272, 182] on button "Continue ( 8 )" at bounding box center [317, 189] width 167 height 14
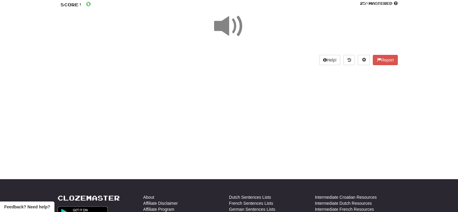
scroll to position [0, 0]
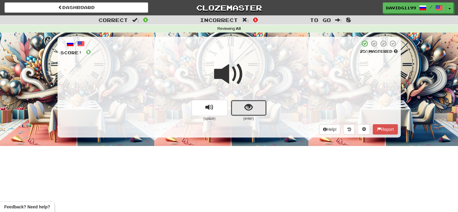
click at [240, 105] on button "show sentence" at bounding box center [249, 108] width 36 height 16
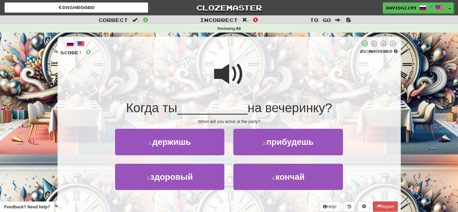
click at [227, 78] on span at bounding box center [229, 74] width 30 height 30
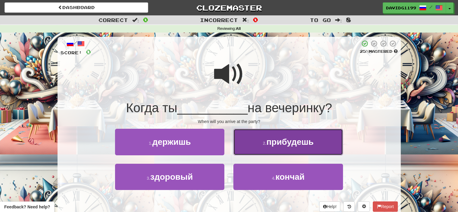
click at [285, 144] on span "прибудешь" at bounding box center [289, 141] width 47 height 9
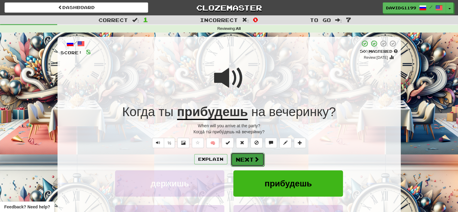
click at [248, 161] on button "Next" at bounding box center [248, 159] width 34 height 14
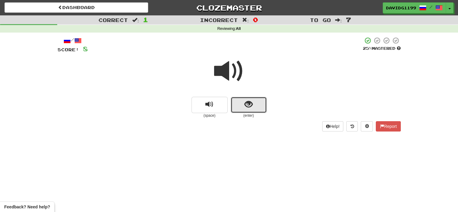
click at [238, 103] on button "show sentence" at bounding box center [249, 105] width 36 height 16
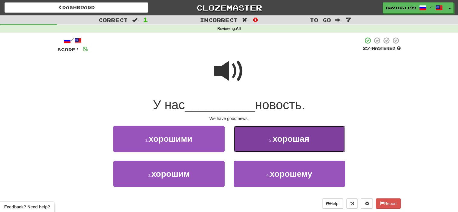
click at [260, 136] on button "2 . хорошая" at bounding box center [289, 138] width 111 height 26
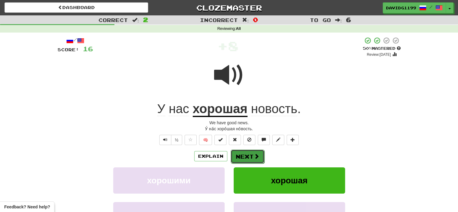
click at [249, 157] on button "Next" at bounding box center [248, 156] width 34 height 14
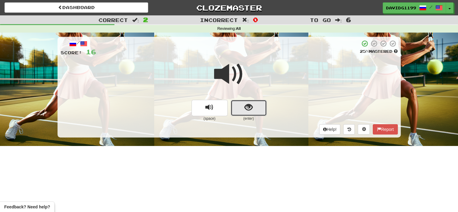
click at [240, 108] on button "show sentence" at bounding box center [249, 108] width 36 height 16
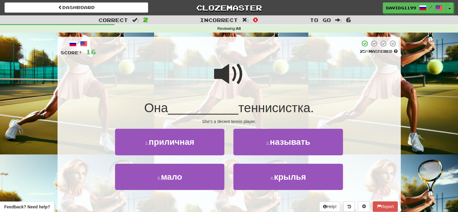
click at [234, 76] on span at bounding box center [229, 74] width 30 height 30
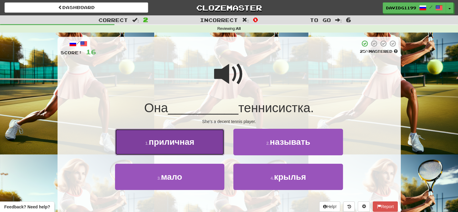
click at [186, 141] on span "приличная" at bounding box center [171, 141] width 45 height 9
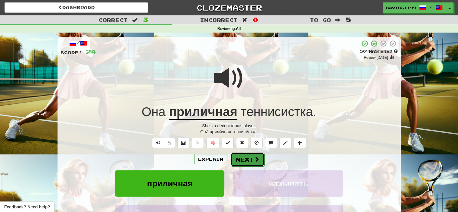
click at [245, 157] on button "Next" at bounding box center [248, 159] width 34 height 14
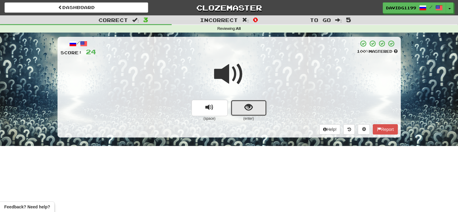
click at [241, 110] on button "show sentence" at bounding box center [249, 108] width 36 height 16
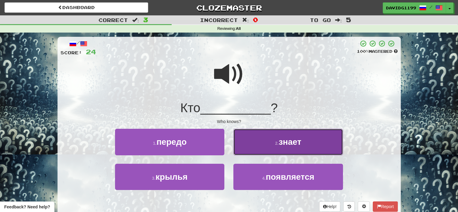
click at [257, 144] on button "2 . знает" at bounding box center [287, 141] width 109 height 26
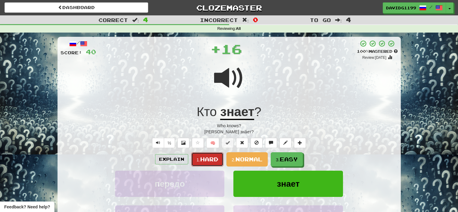
click at [208, 159] on span "Hard" at bounding box center [209, 159] width 18 height 7
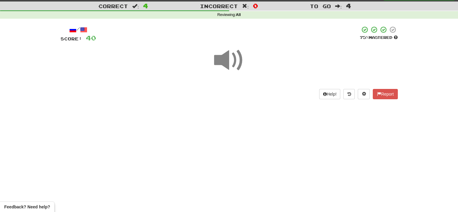
scroll to position [14, 0]
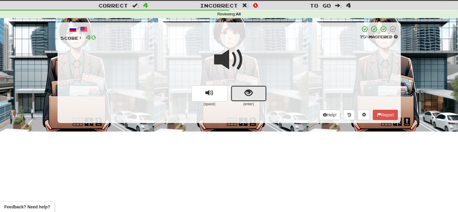
click at [241, 89] on button "show sentence" at bounding box center [249, 93] width 36 height 16
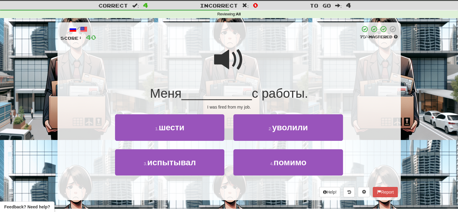
click at [235, 60] on span at bounding box center [229, 60] width 30 height 30
click at [234, 56] on span at bounding box center [229, 60] width 30 height 30
click at [226, 66] on span at bounding box center [229, 60] width 30 height 30
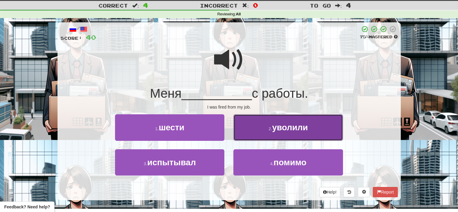
click at [275, 132] on span "уволили" at bounding box center [290, 126] width 36 height 9
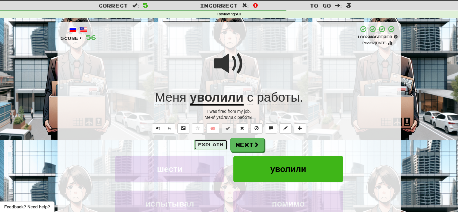
click at [218, 144] on button "Explain" at bounding box center [210, 144] width 33 height 10
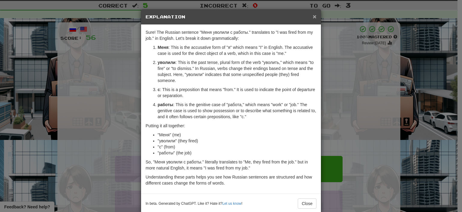
click at [313, 16] on span "×" at bounding box center [315, 16] width 4 height 7
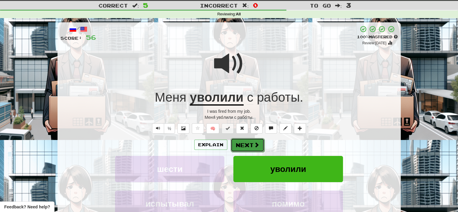
click at [247, 144] on button "Next" at bounding box center [248, 145] width 34 height 14
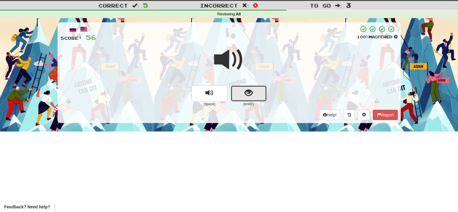
click at [240, 95] on button "show sentence" at bounding box center [249, 93] width 36 height 16
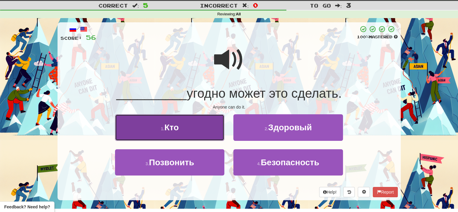
click at [190, 132] on button "1 . Кто" at bounding box center [169, 127] width 109 height 26
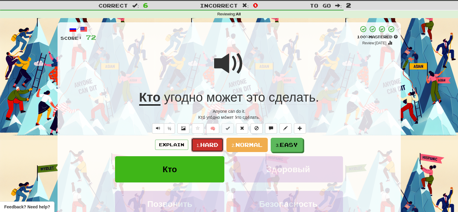
click at [209, 144] on span "Hard" at bounding box center [209, 144] width 18 height 7
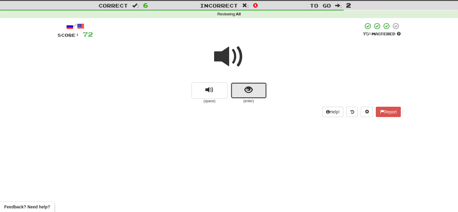
click at [237, 90] on button "show sentence" at bounding box center [249, 90] width 36 height 16
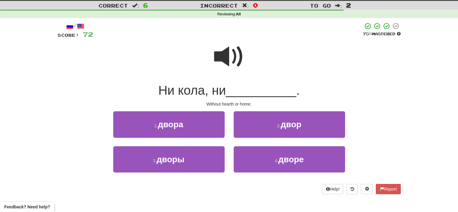
click at [227, 63] on span at bounding box center [229, 57] width 30 height 30
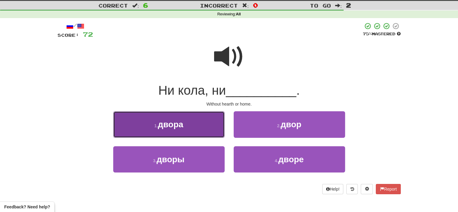
click at [191, 126] on button "1 . двора" at bounding box center [168, 124] width 111 height 26
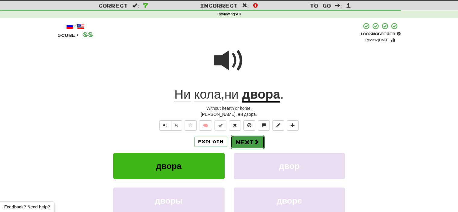
click at [249, 139] on button "Next" at bounding box center [248, 142] width 34 height 14
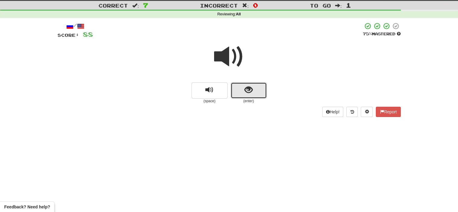
click at [237, 86] on button "show sentence" at bounding box center [249, 90] width 36 height 16
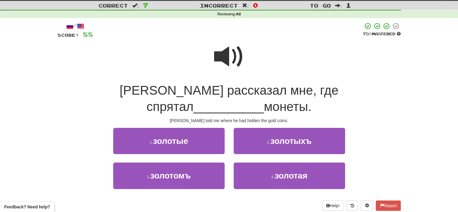
click at [233, 62] on span at bounding box center [229, 57] width 30 height 30
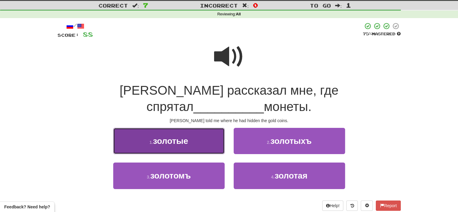
click at [213, 128] on button "1 . золотые" at bounding box center [168, 141] width 111 height 26
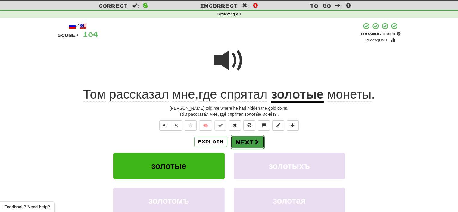
click at [243, 139] on button "Next" at bounding box center [248, 142] width 34 height 14
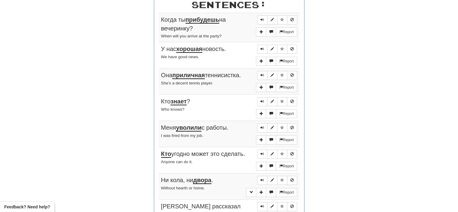
scroll to position [237, 0]
click at [263, 18] on span "Sentence controls" at bounding box center [262, 19] width 4 height 4
click at [262, 48] on span "Sentence controls" at bounding box center [262, 49] width 4 height 4
click at [262, 73] on span "Sentence controls" at bounding box center [262, 75] width 4 height 4
click at [263, 99] on span "Sentence controls" at bounding box center [262, 101] width 4 height 4
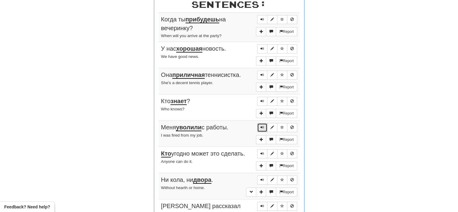
click at [263, 125] on span "Sentence controls" at bounding box center [262, 127] width 4 height 4
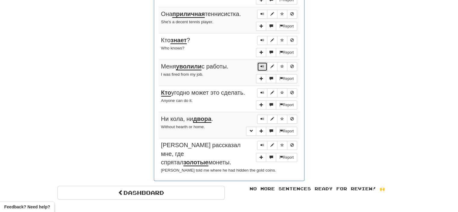
scroll to position [300, 0]
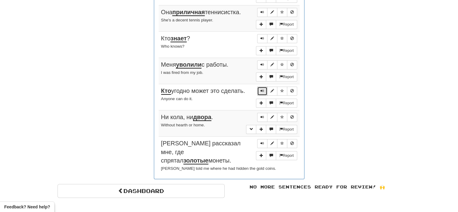
click at [262, 89] on span "Sentence controls" at bounding box center [262, 91] width 4 height 4
click at [262, 115] on span "Sentence controls" at bounding box center [262, 117] width 4 height 4
click at [264, 141] on button "Sentence controls" at bounding box center [262, 143] width 10 height 9
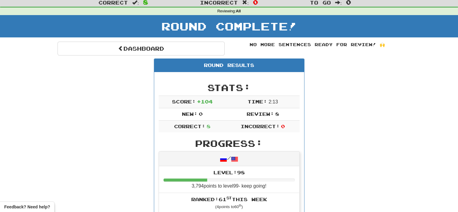
scroll to position [0, 0]
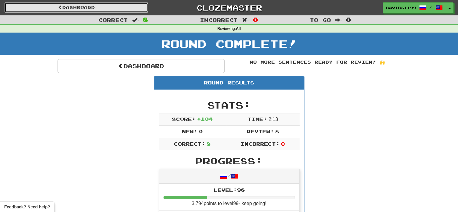
click at [86, 6] on link "Dashboard" at bounding box center [77, 7] width 144 height 10
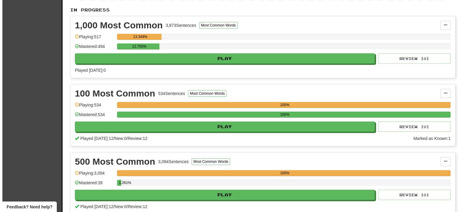
scroll to position [138, 0]
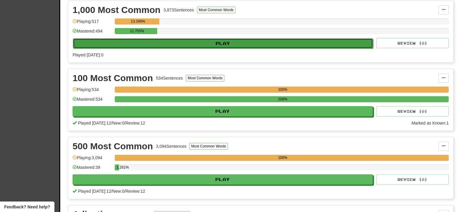
click at [183, 41] on button "Play" at bounding box center [223, 43] width 300 height 10
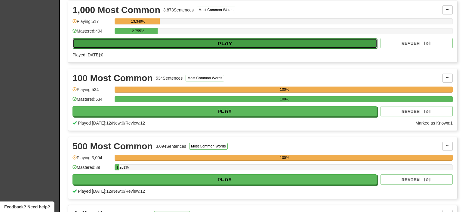
select select "**"
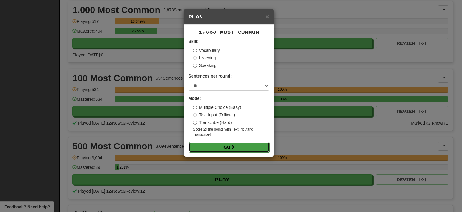
click at [222, 144] on button "Go" at bounding box center [229, 147] width 81 height 10
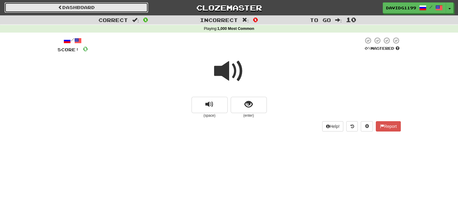
click at [97, 7] on link "Dashboard" at bounding box center [77, 7] width 144 height 10
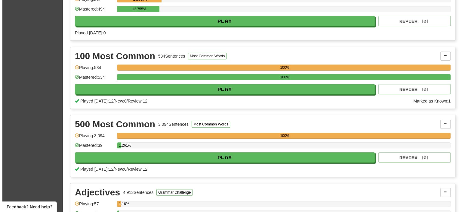
scroll to position [176, 0]
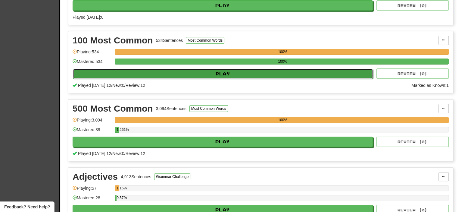
click at [224, 71] on button "Play" at bounding box center [223, 74] width 300 height 10
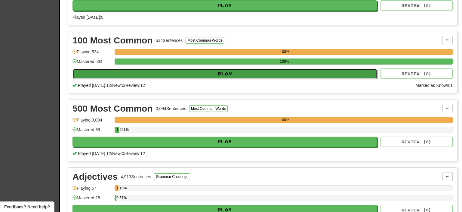
select select "**"
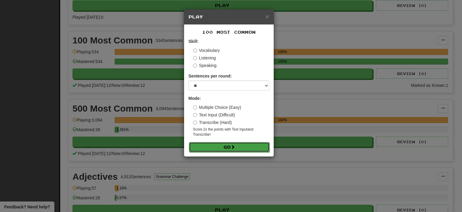
click at [219, 146] on button "Go" at bounding box center [229, 147] width 81 height 10
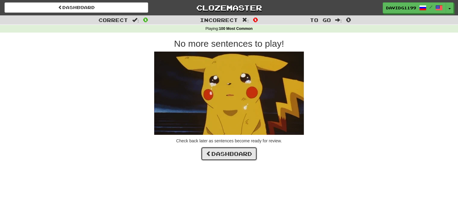
click at [233, 151] on link "Dashboard" at bounding box center [229, 154] width 56 height 14
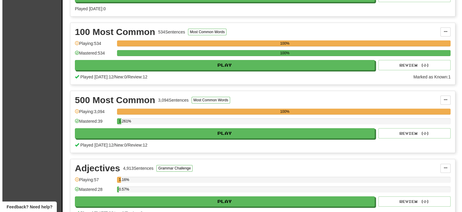
scroll to position [183, 0]
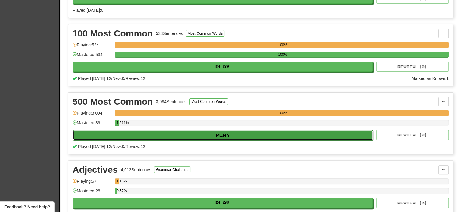
click at [233, 132] on button "Play" at bounding box center [223, 135] width 300 height 10
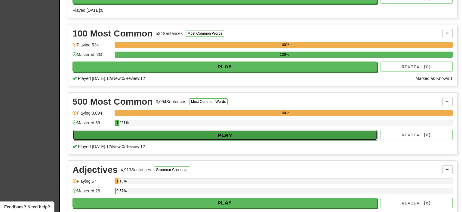
select select "**"
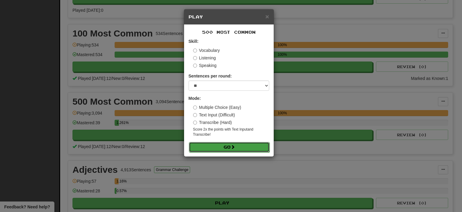
click at [227, 146] on button "Go" at bounding box center [229, 147] width 81 height 10
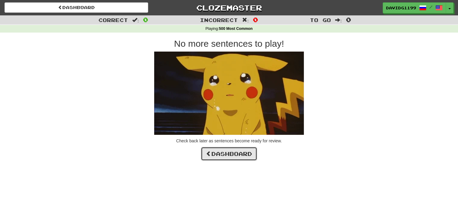
click at [228, 153] on link "Dashboard" at bounding box center [229, 154] width 56 height 14
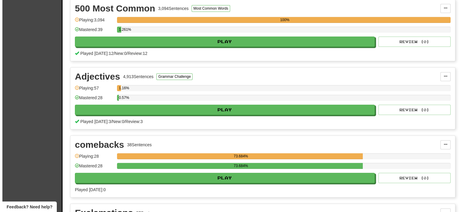
scroll to position [276, 0]
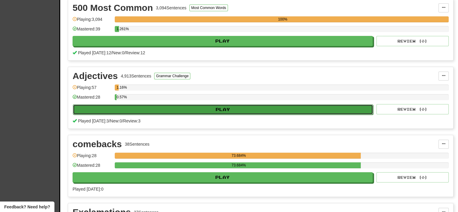
click at [230, 106] on button "Play" at bounding box center [223, 109] width 300 height 10
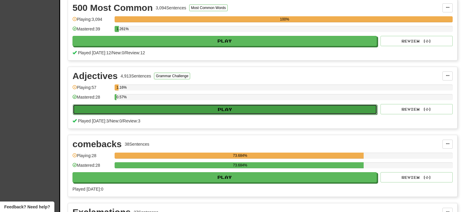
select select "**"
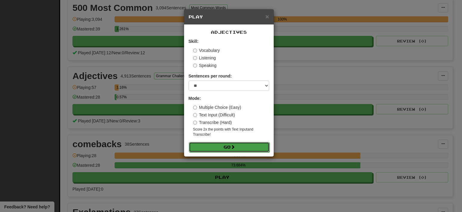
click at [231, 147] on button "Go" at bounding box center [229, 147] width 81 height 10
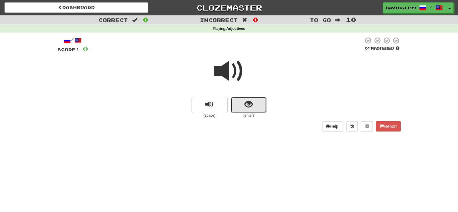
click at [242, 106] on button "show sentence" at bounding box center [249, 105] width 36 height 16
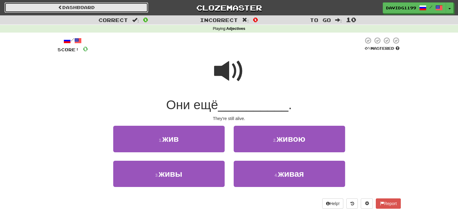
click at [105, 10] on link "Dashboard" at bounding box center [77, 7] width 144 height 10
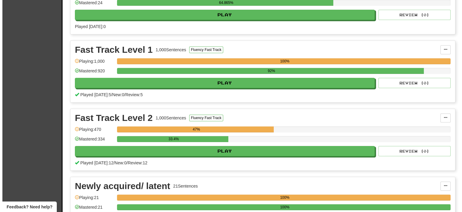
scroll to position [507, 0]
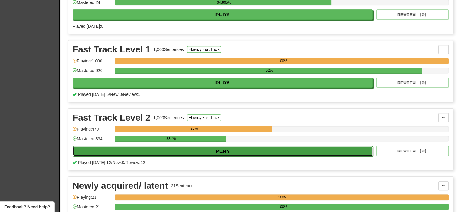
click at [228, 148] on button "Play" at bounding box center [223, 151] width 300 height 10
select select "**"
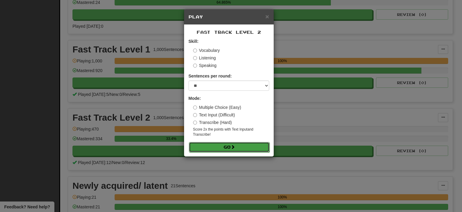
click at [231, 145] on button "Go" at bounding box center [229, 147] width 81 height 10
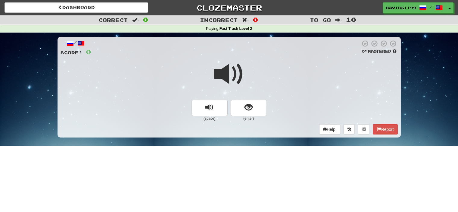
click at [231, 79] on span at bounding box center [229, 74] width 30 height 30
click at [240, 109] on button "show sentence" at bounding box center [249, 108] width 36 height 16
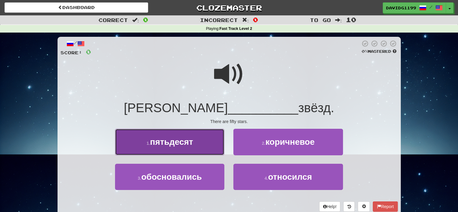
click at [200, 143] on button "1 . пятьдесят" at bounding box center [169, 141] width 109 height 26
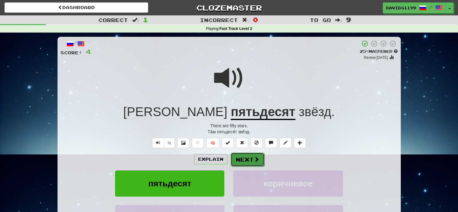
click at [249, 158] on button "Next" at bounding box center [248, 159] width 34 height 14
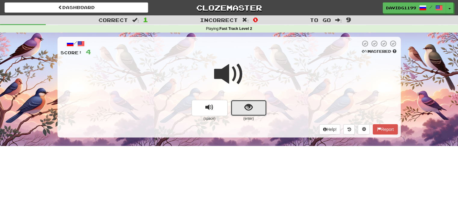
click at [238, 107] on button "show sentence" at bounding box center [249, 108] width 36 height 16
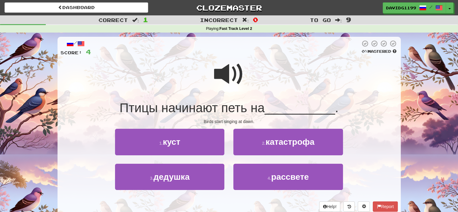
click at [228, 80] on span at bounding box center [229, 74] width 30 height 30
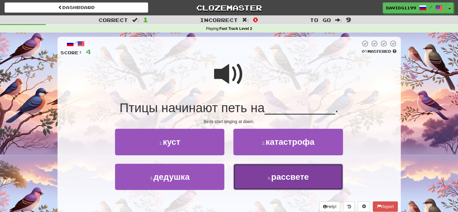
click at [274, 178] on span "рассвете" at bounding box center [290, 176] width 38 height 9
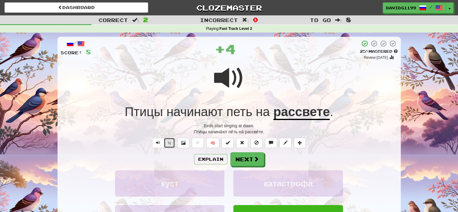
click at [169, 143] on button "½" at bounding box center [169, 143] width 11 height 10
click at [211, 158] on button "Explain" at bounding box center [210, 159] width 33 height 10
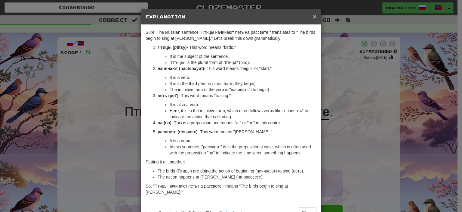
click at [313, 15] on span "×" at bounding box center [315, 16] width 4 height 7
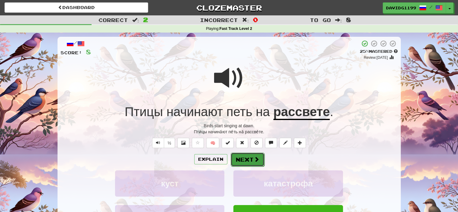
click at [243, 157] on button "Next" at bounding box center [248, 159] width 34 height 14
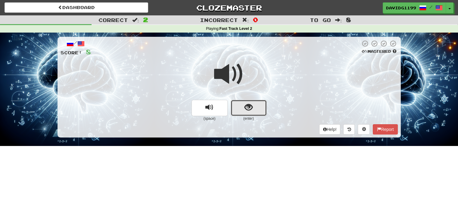
click at [241, 107] on button "show sentence" at bounding box center [249, 108] width 36 height 16
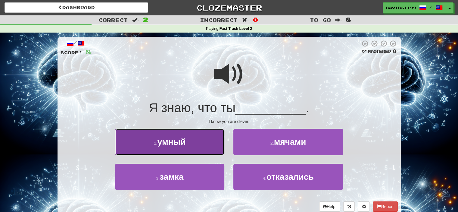
click at [204, 142] on button "1 . умный" at bounding box center [169, 141] width 109 height 26
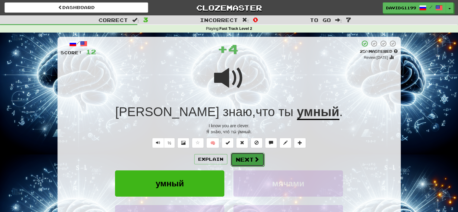
click at [240, 157] on button "Next" at bounding box center [248, 159] width 34 height 14
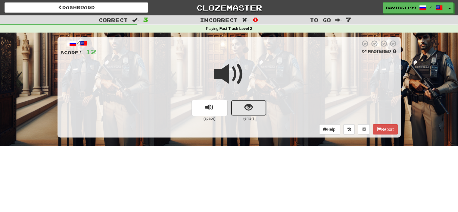
click at [251, 107] on span "show sentence" at bounding box center [248, 107] width 8 height 8
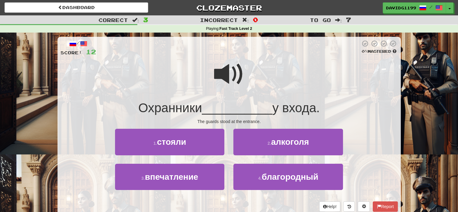
click at [225, 77] on span at bounding box center [229, 74] width 30 height 30
click at [222, 76] on span at bounding box center [229, 74] width 30 height 30
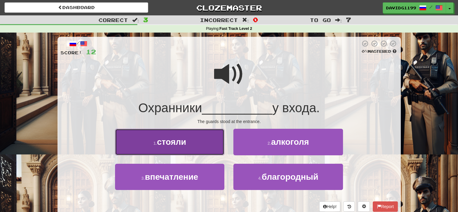
click at [205, 147] on button "1 . стояли" at bounding box center [169, 141] width 109 height 26
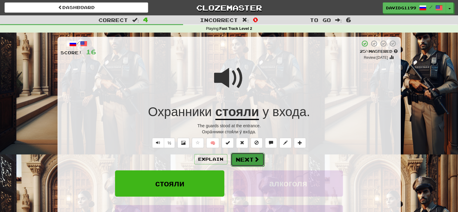
click at [254, 160] on span at bounding box center [256, 158] width 5 height 5
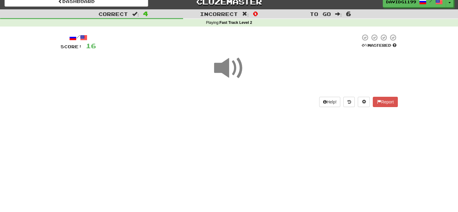
scroll to position [34, 0]
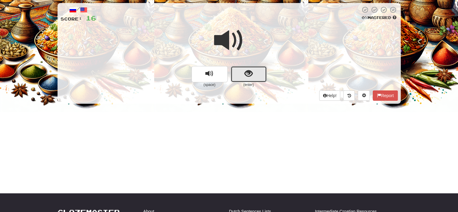
click at [240, 75] on button "show sentence" at bounding box center [249, 74] width 36 height 16
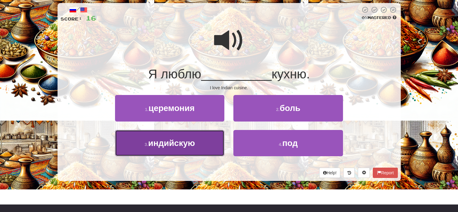
click at [211, 140] on button "3 . индийскую" at bounding box center [169, 143] width 109 height 26
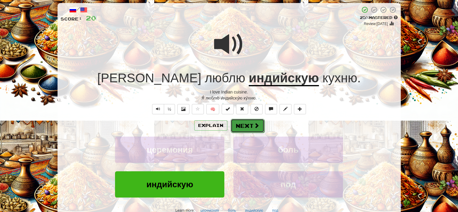
click at [237, 123] on button "Next" at bounding box center [248, 126] width 34 height 14
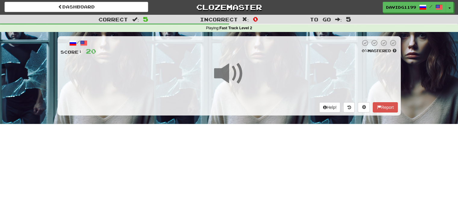
scroll to position [0, 0]
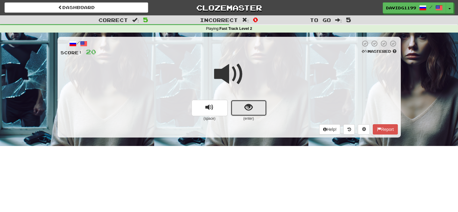
click at [244, 107] on span "show sentence" at bounding box center [248, 107] width 8 height 8
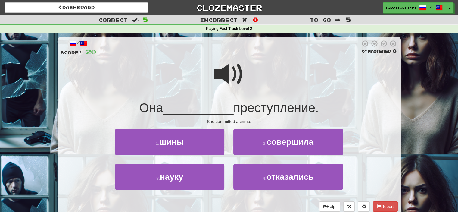
click at [229, 73] on span at bounding box center [229, 74] width 30 height 30
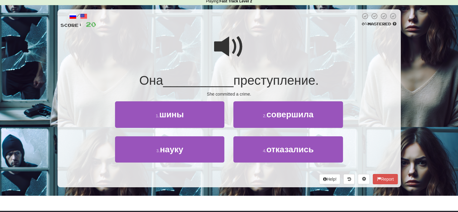
scroll to position [35, 0]
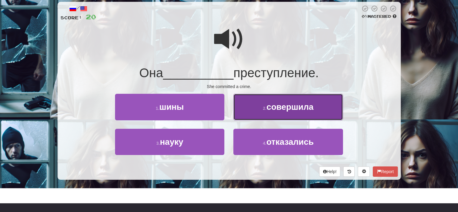
click at [309, 110] on span "совершила" at bounding box center [289, 106] width 47 height 9
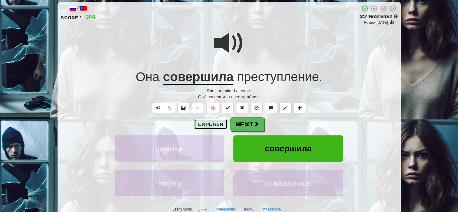
click at [205, 121] on button "Explain" at bounding box center [210, 124] width 33 height 10
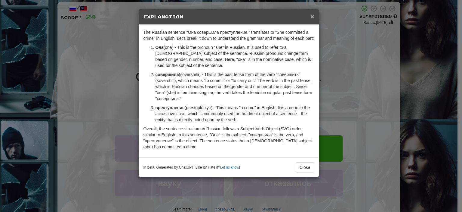
click at [313, 15] on span "×" at bounding box center [313, 16] width 4 height 7
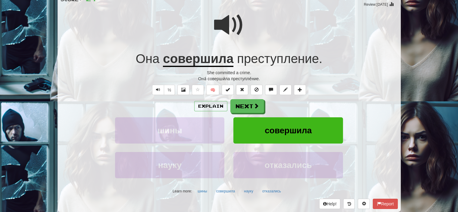
scroll to position [0, 0]
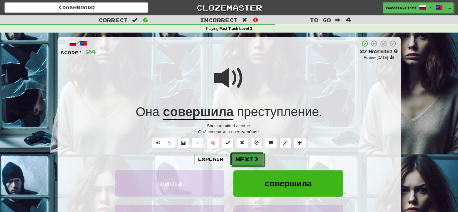
drag, startPoint x: 246, startPoint y: 159, endPoint x: 238, endPoint y: 160, distance: 7.5
click at [238, 160] on button "Next" at bounding box center [247, 159] width 34 height 14
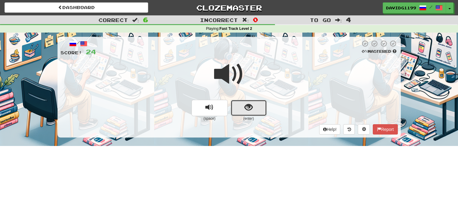
click at [241, 110] on button "show sentence" at bounding box center [249, 108] width 36 height 16
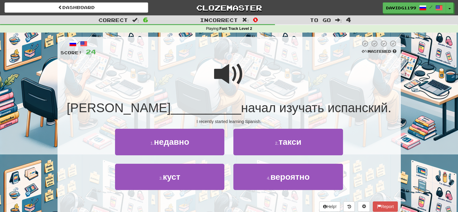
click at [232, 72] on span at bounding box center [229, 74] width 30 height 30
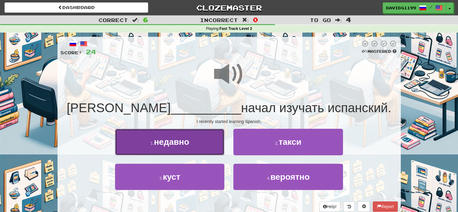
click at [193, 141] on button "1 . недавно" at bounding box center [169, 141] width 109 height 26
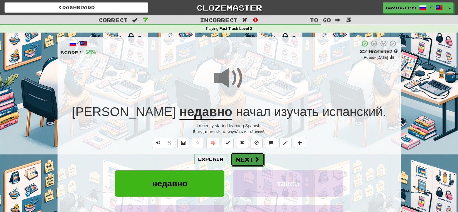
click at [246, 156] on button "Next" at bounding box center [248, 159] width 34 height 14
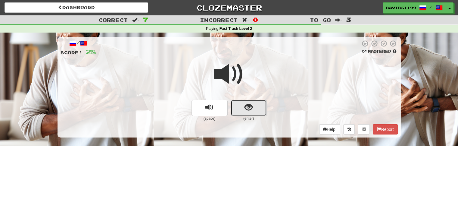
click at [242, 112] on button "show sentence" at bounding box center [249, 108] width 36 height 16
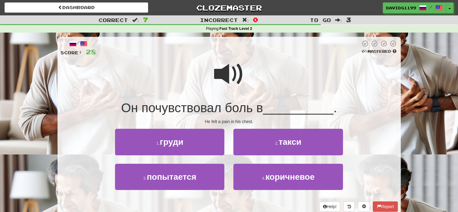
click at [237, 77] on span at bounding box center [229, 74] width 30 height 30
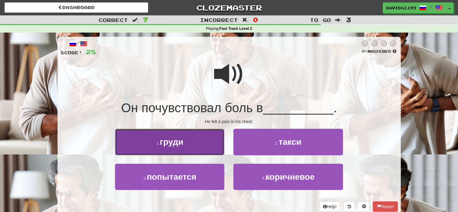
click at [182, 141] on span "груди" at bounding box center [171, 141] width 23 height 9
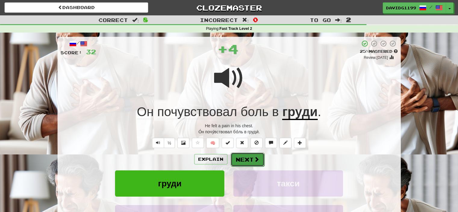
click at [250, 159] on button "Next" at bounding box center [248, 159] width 34 height 14
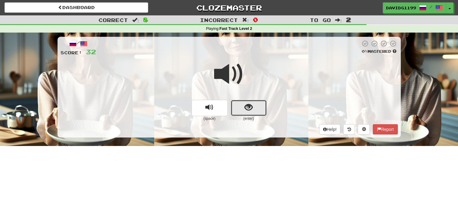
click at [239, 107] on button "show sentence" at bounding box center [249, 108] width 36 height 16
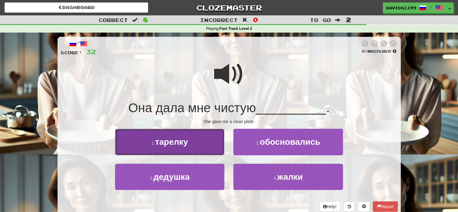
click at [211, 149] on button "1 . тарелку" at bounding box center [169, 141] width 109 height 26
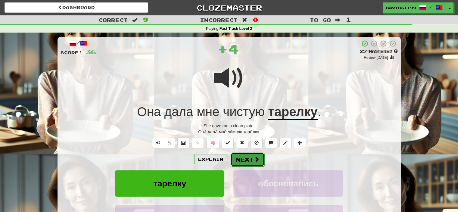
click at [252, 156] on button "Next" at bounding box center [248, 159] width 34 height 14
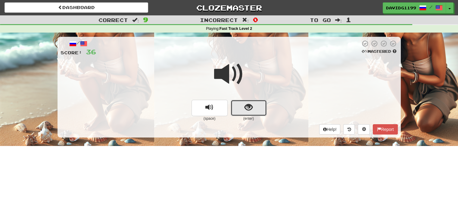
click at [238, 109] on button "show sentence" at bounding box center [249, 108] width 36 height 16
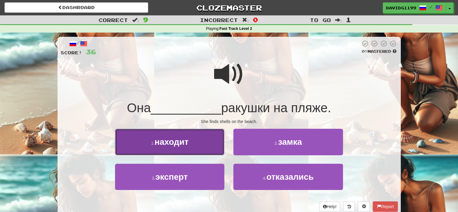
click at [209, 140] on button "1 . находит" at bounding box center [169, 141] width 109 height 26
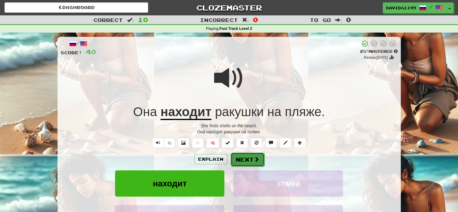
click at [243, 156] on button "Next" at bounding box center [248, 159] width 34 height 14
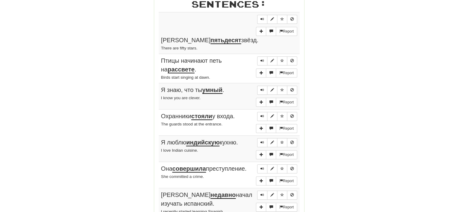
scroll to position [312, 0]
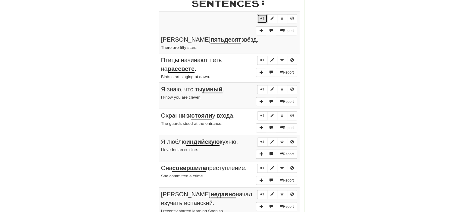
click at [261, 18] on span "Sentence controls" at bounding box center [262, 19] width 4 height 4
click at [260, 58] on span "Sentence controls" at bounding box center [262, 60] width 4 height 4
click at [262, 87] on span "Sentence controls" at bounding box center [262, 89] width 4 height 4
click at [262, 113] on span "Sentence controls" at bounding box center [262, 115] width 4 height 4
click at [261, 140] on span "Sentence controls" at bounding box center [262, 142] width 4 height 4
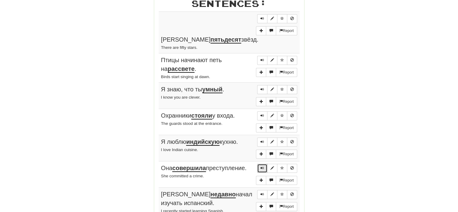
click at [262, 166] on span "Sentence controls" at bounding box center [262, 168] width 4 height 4
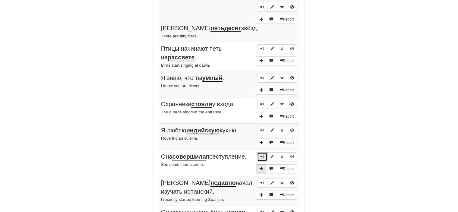
scroll to position [332, 0]
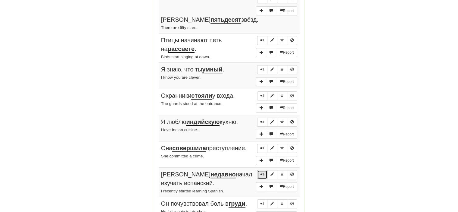
click at [262, 172] on span "Sentence controls" at bounding box center [262, 174] width 4 height 4
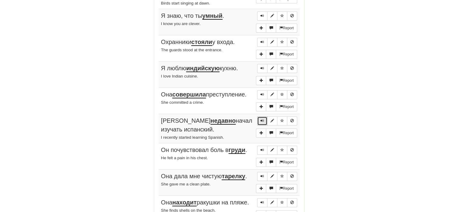
scroll to position [394, 0]
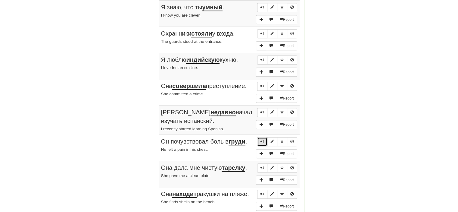
click at [264, 139] on span "Sentence controls" at bounding box center [262, 141] width 4 height 4
click at [260, 166] on span "Sentence controls" at bounding box center [262, 168] width 4 height 4
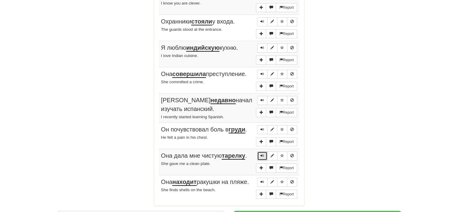
scroll to position [408, 0]
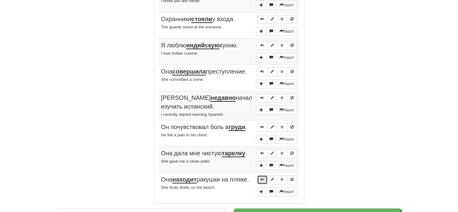
click at [260, 175] on button "Sentence controls" at bounding box center [262, 179] width 10 height 9
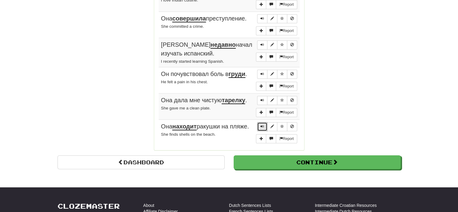
scroll to position [462, 0]
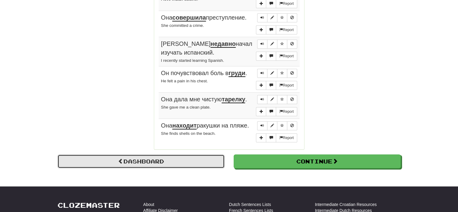
click at [126, 154] on link "Dashboard" at bounding box center [140, 161] width 167 height 14
